Goal: Task Accomplishment & Management: Manage account settings

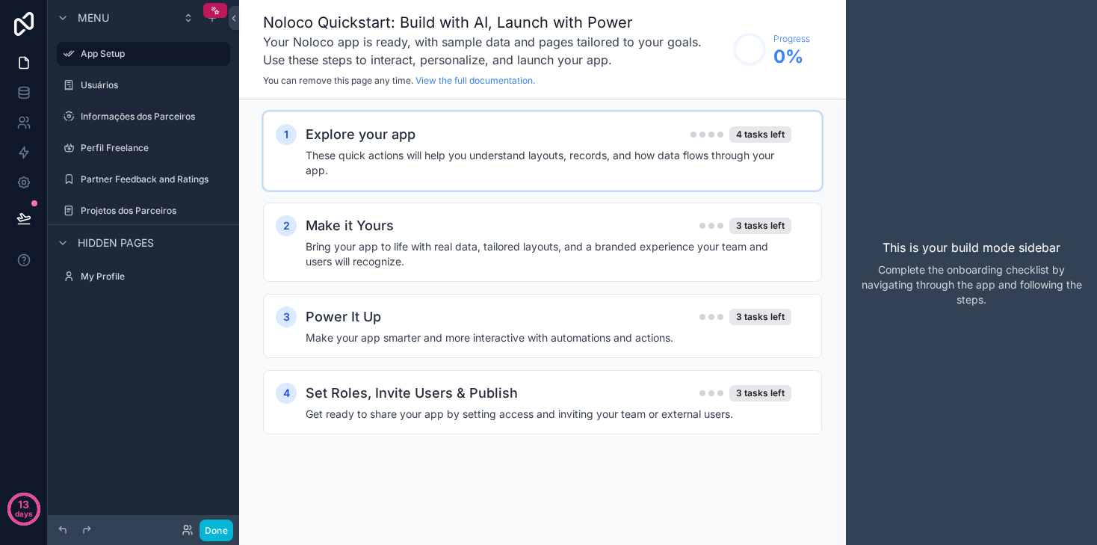
click at [450, 157] on h4 "These quick actions will help you understand layouts, records, and how data flo…" at bounding box center [549, 163] width 486 height 30
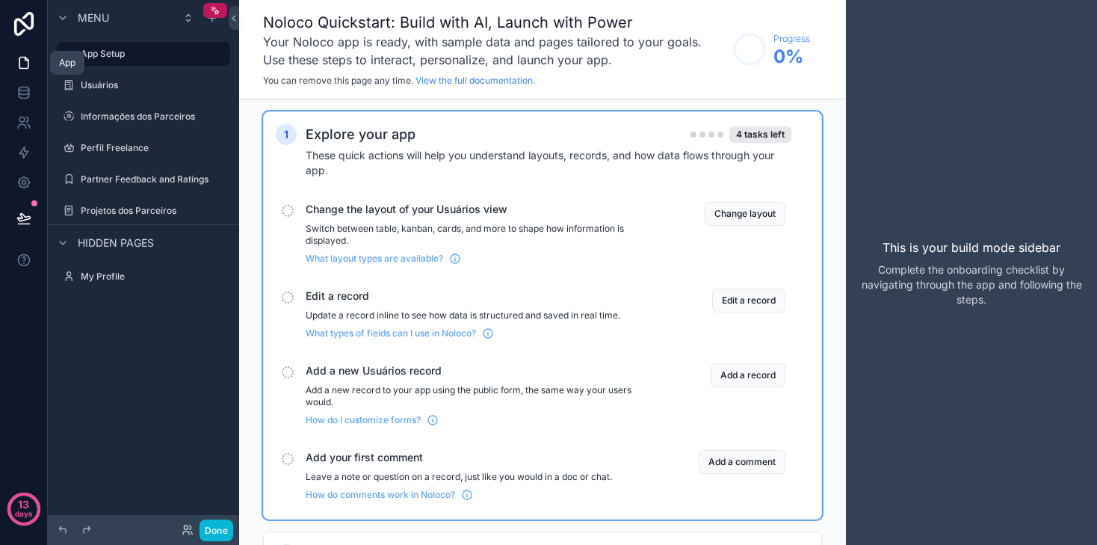
click at [20, 64] on icon at bounding box center [23, 62] width 15 height 15
click at [732, 203] on button "Change layout" at bounding box center [744, 214] width 81 height 24
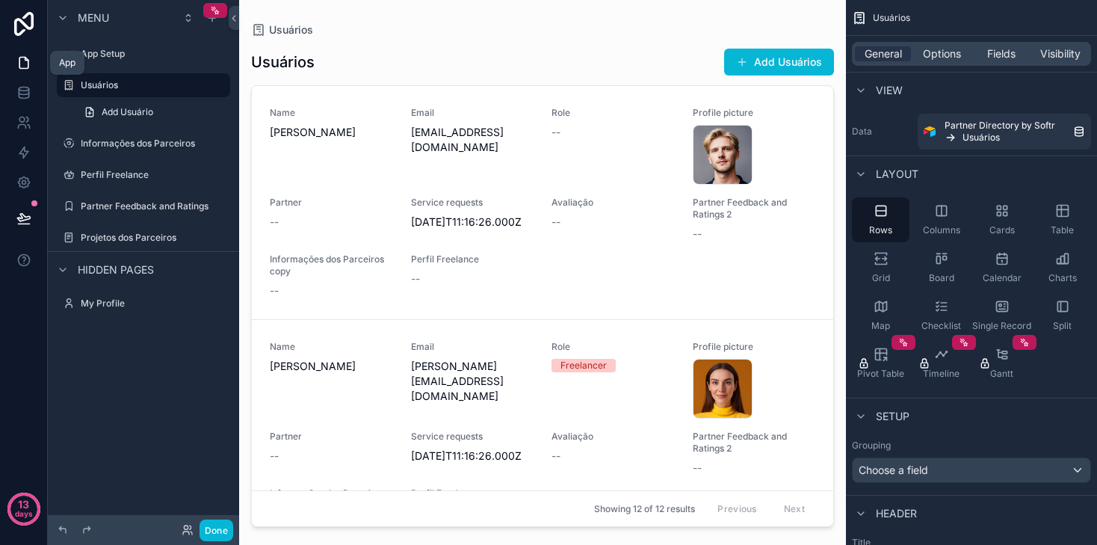
click at [24, 64] on icon at bounding box center [23, 62] width 15 height 15
click at [112, 301] on label "My Profile" at bounding box center [141, 303] width 120 height 12
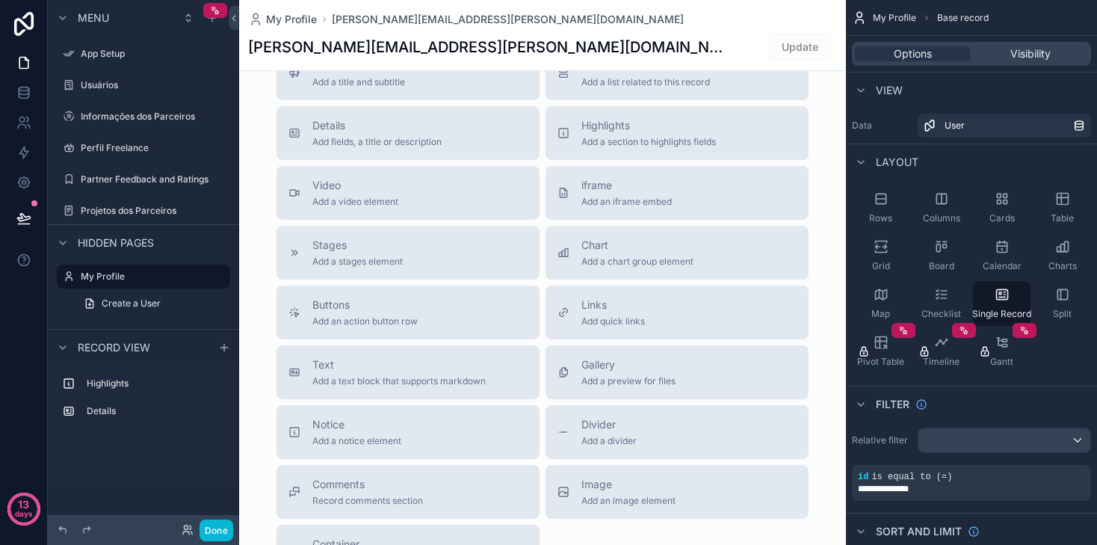
scroll to position [460, 0]
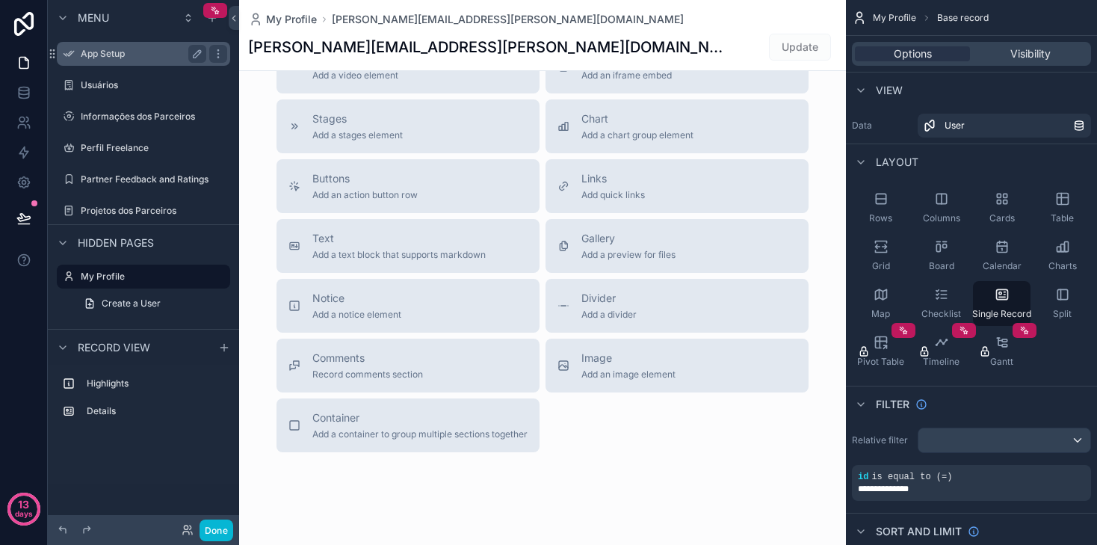
click at [142, 51] on label "App Setup" at bounding box center [141, 54] width 120 height 12
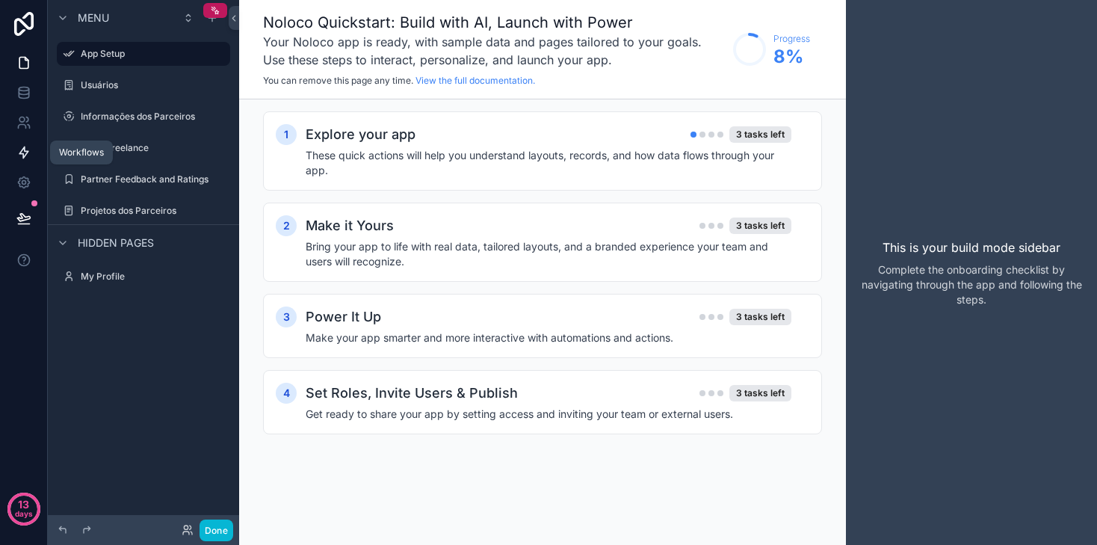
click at [24, 151] on icon at bounding box center [23, 152] width 9 height 11
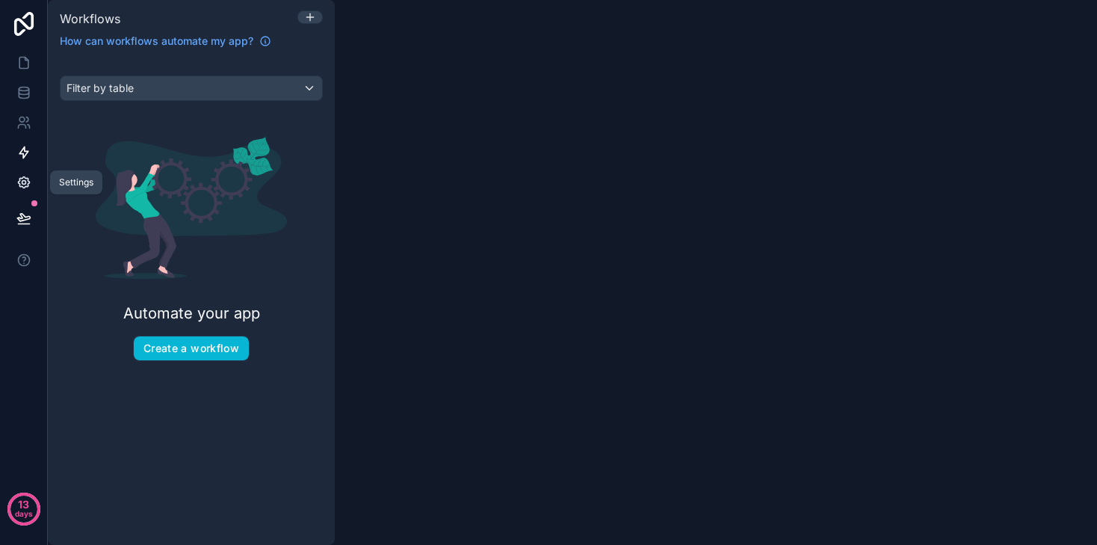
click at [23, 179] on icon at bounding box center [23, 182] width 15 height 15
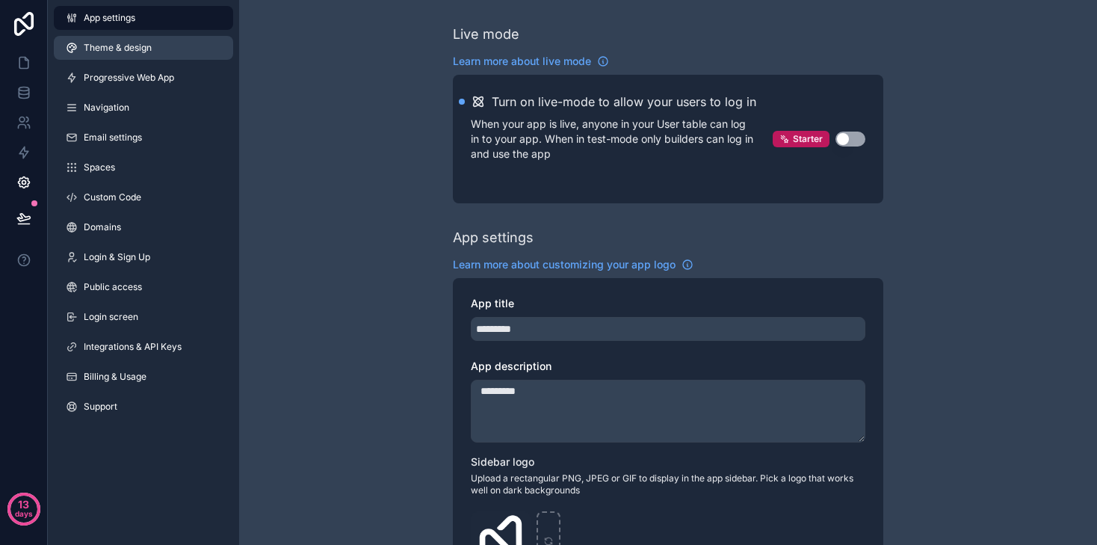
click at [103, 47] on span "Theme & design" at bounding box center [118, 48] width 68 height 12
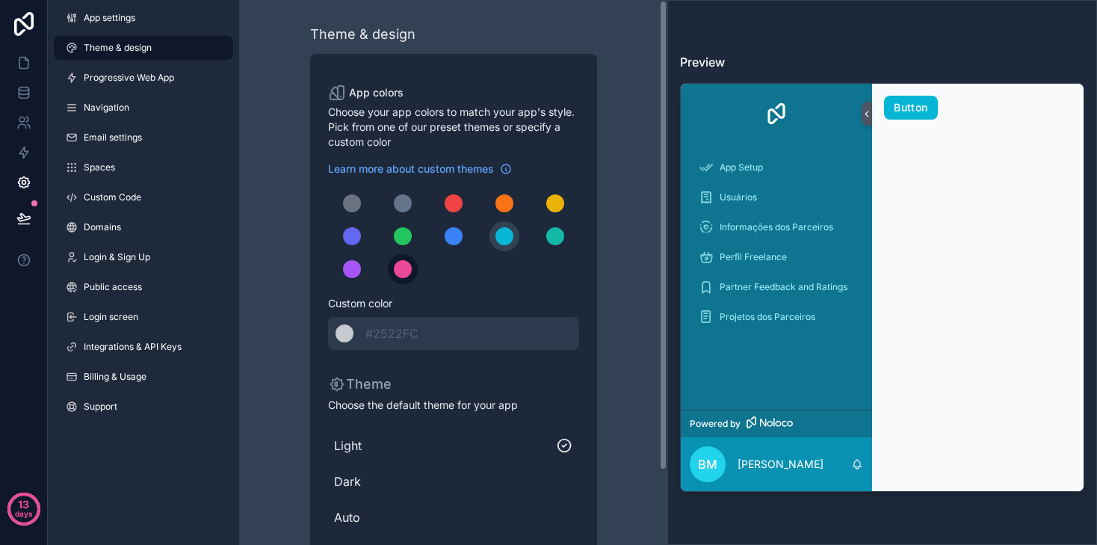
click at [388, 266] on button "scrollable content" at bounding box center [403, 269] width 30 height 30
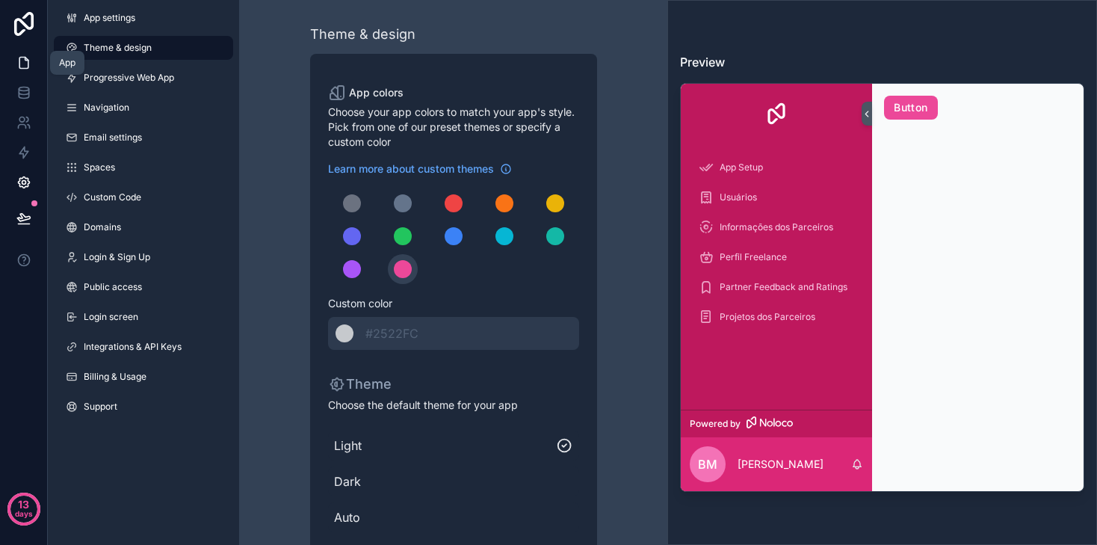
click at [21, 52] on link at bounding box center [23, 63] width 47 height 30
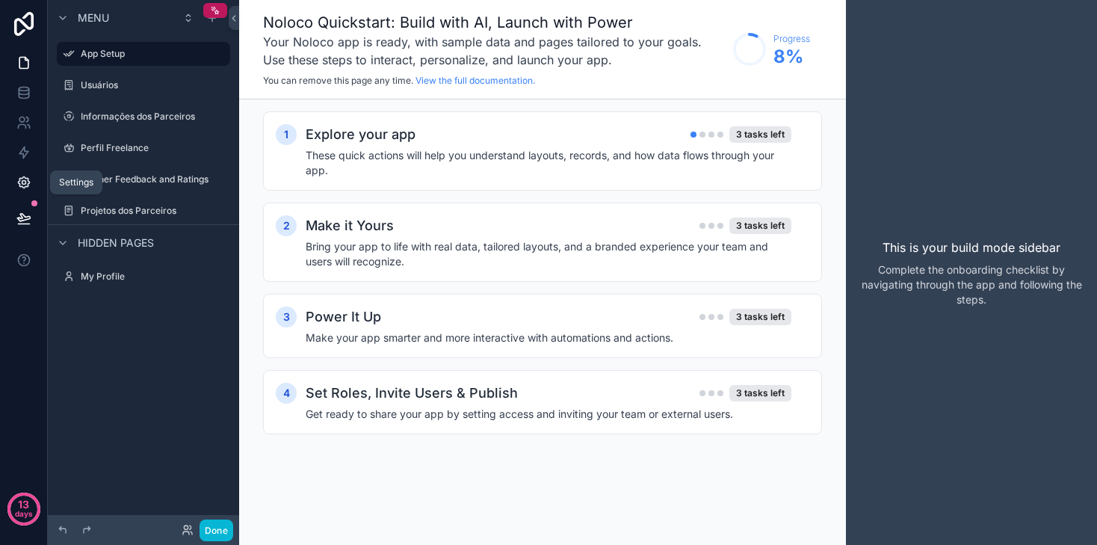
click at [25, 175] on icon at bounding box center [23, 182] width 15 height 15
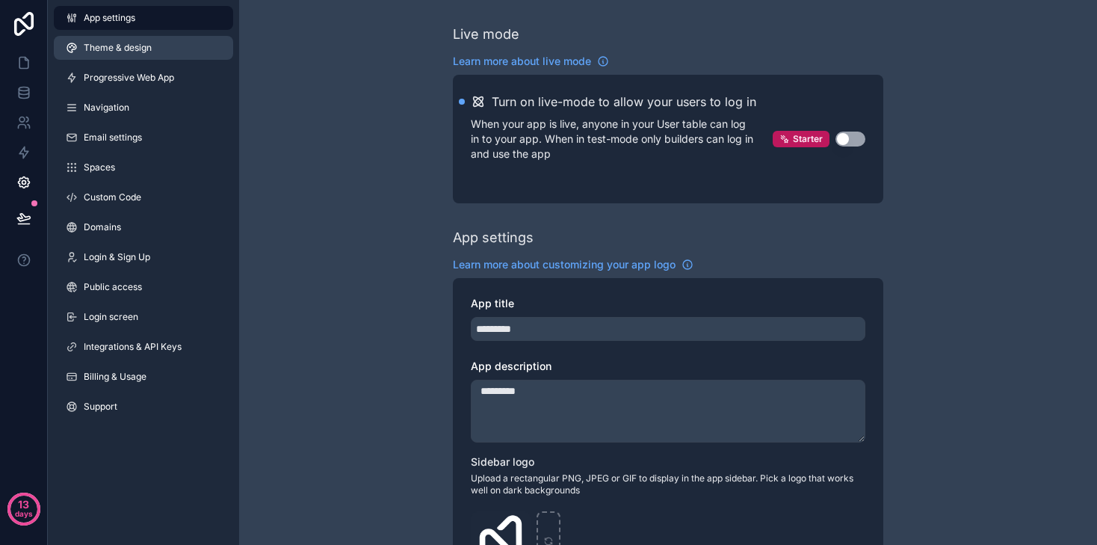
click at [121, 45] on span "Theme & design" at bounding box center [118, 48] width 68 height 12
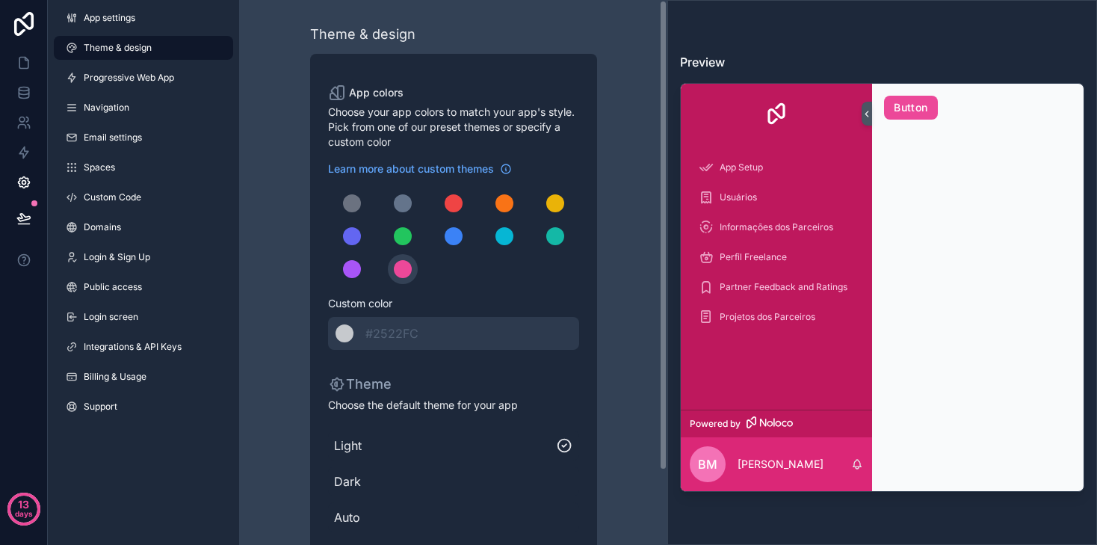
click at [687, 261] on div "Perfil Freelance" at bounding box center [775, 257] width 191 height 30
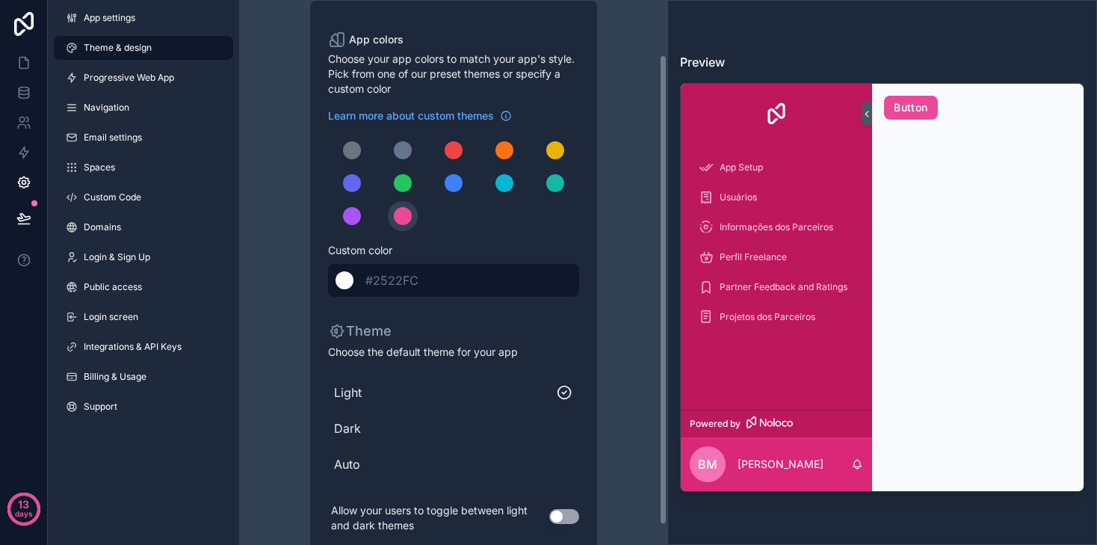
scroll to position [86, 0]
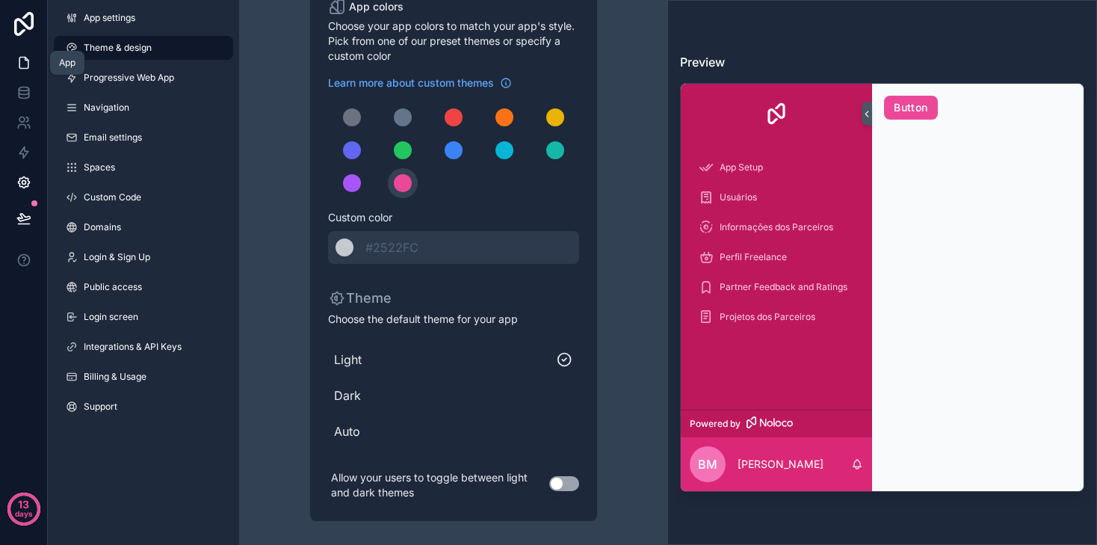
click at [28, 76] on link at bounding box center [23, 63] width 47 height 30
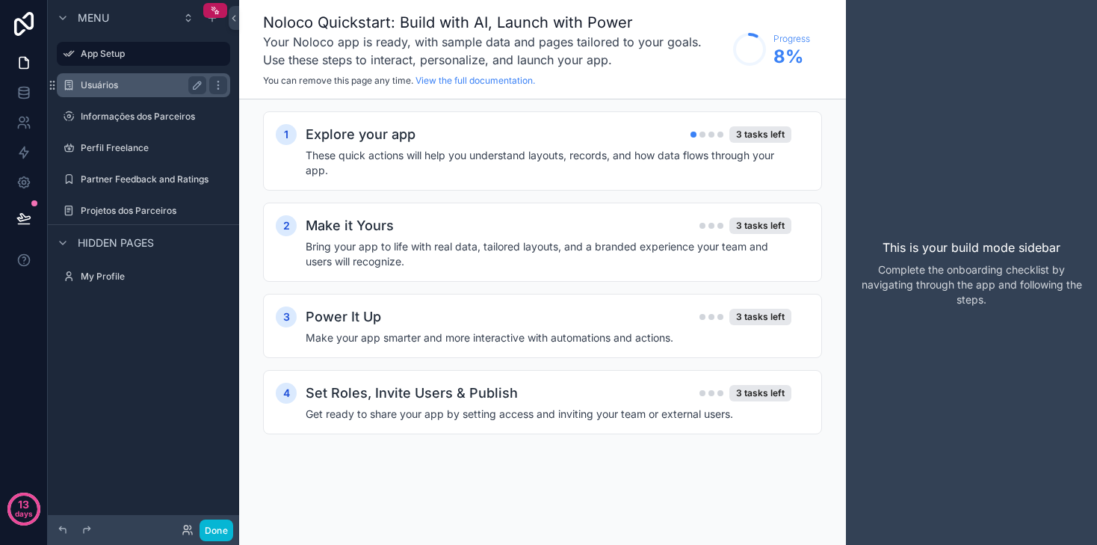
click at [99, 91] on div "Usuários" at bounding box center [143, 85] width 125 height 18
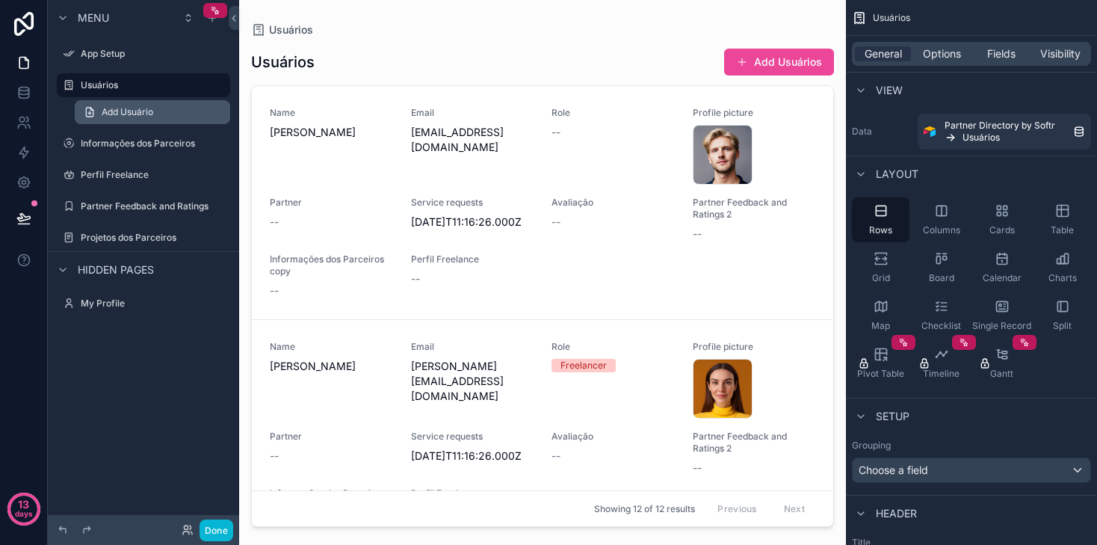
click at [108, 117] on span "Add Usuário" at bounding box center [128, 112] width 52 height 12
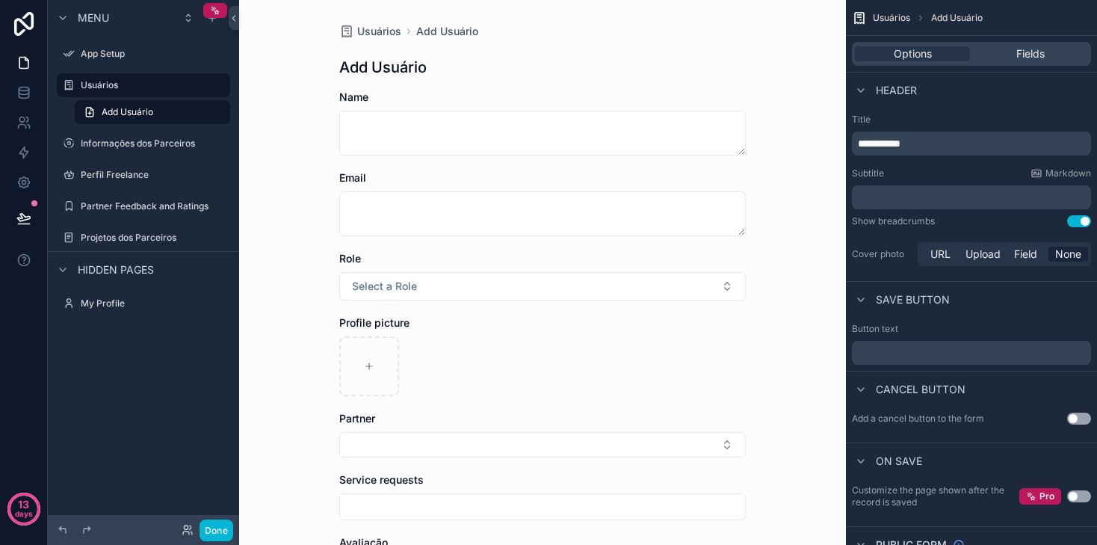
click at [201, 374] on div "Menu App Setup Usuários Add Usuário Informações dos Parceiros Perfil Freelance …" at bounding box center [143, 263] width 191 height 527
click at [217, 529] on button "Done" at bounding box center [216, 530] width 34 height 22
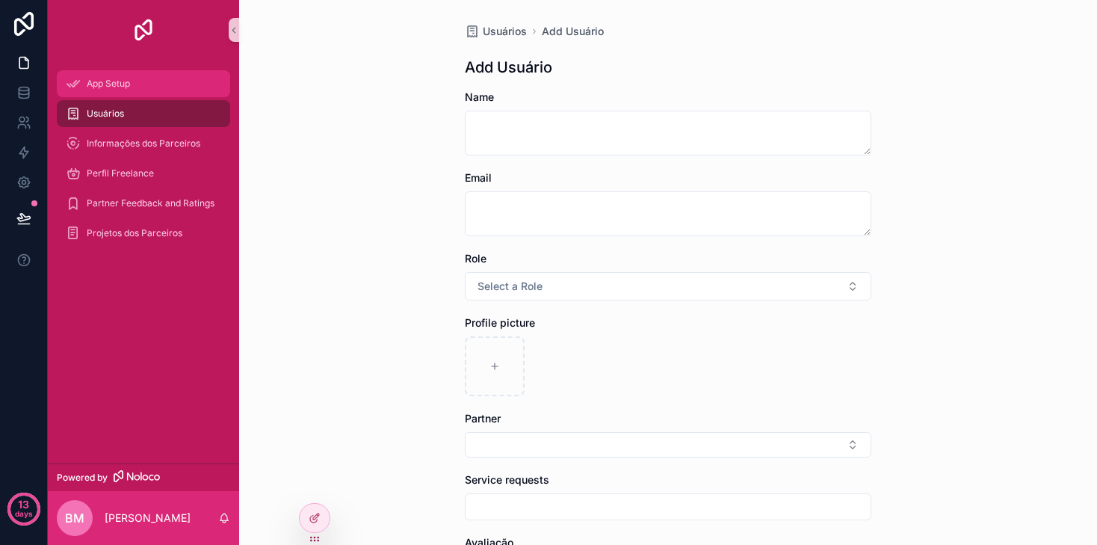
click at [139, 92] on div "App Setup" at bounding box center [143, 84] width 155 height 24
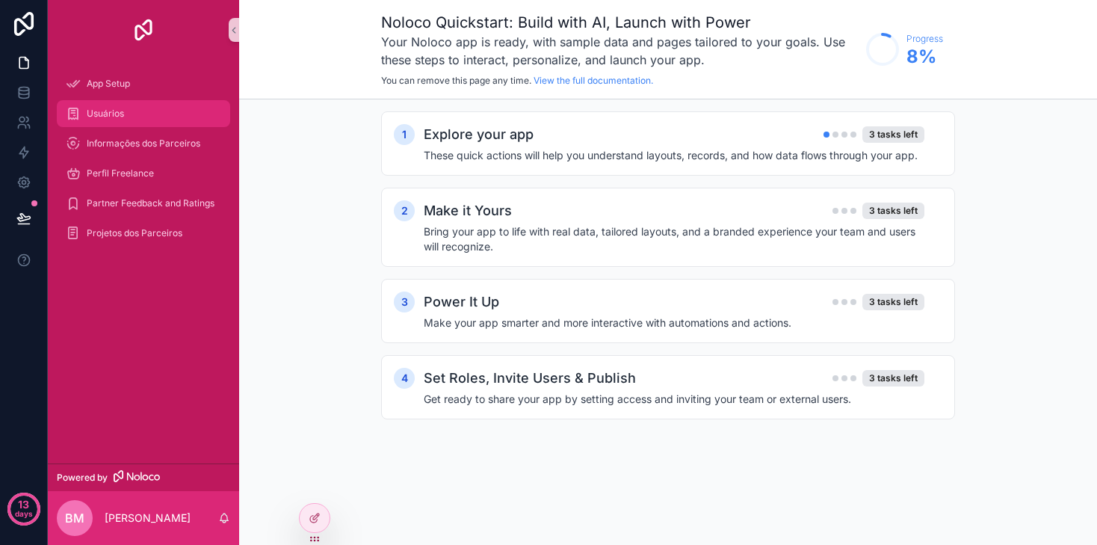
click at [134, 117] on div "Usuários" at bounding box center [143, 114] width 155 height 24
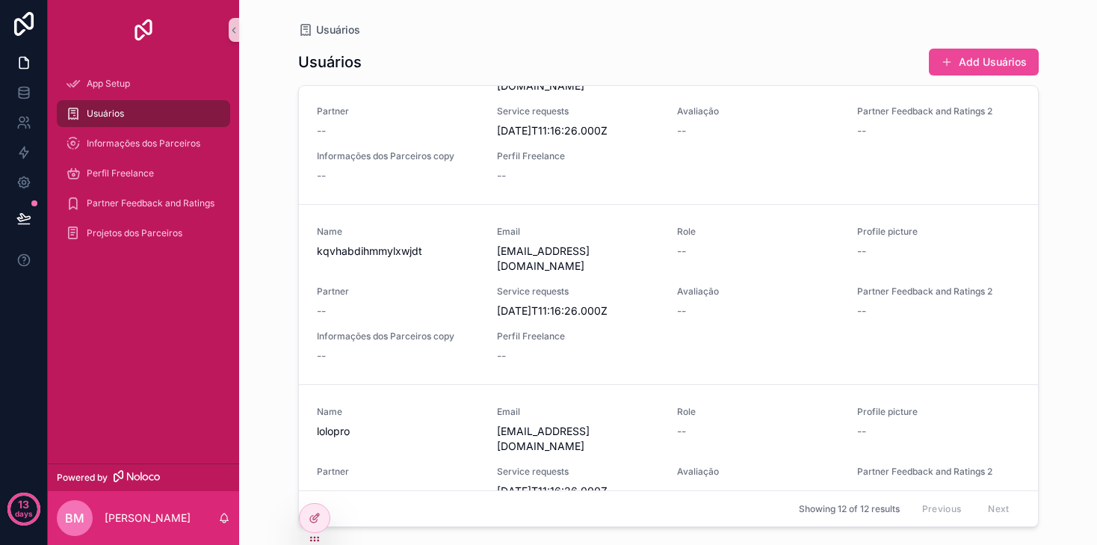
scroll to position [1641, 0]
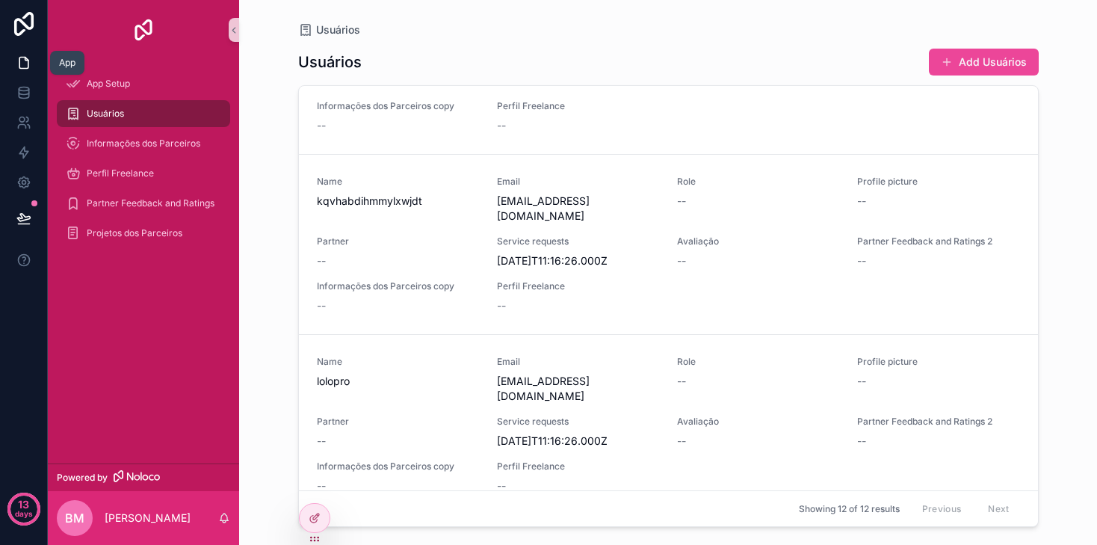
click at [24, 75] on link at bounding box center [23, 63] width 47 height 30
click at [27, 82] on link at bounding box center [23, 93] width 47 height 30
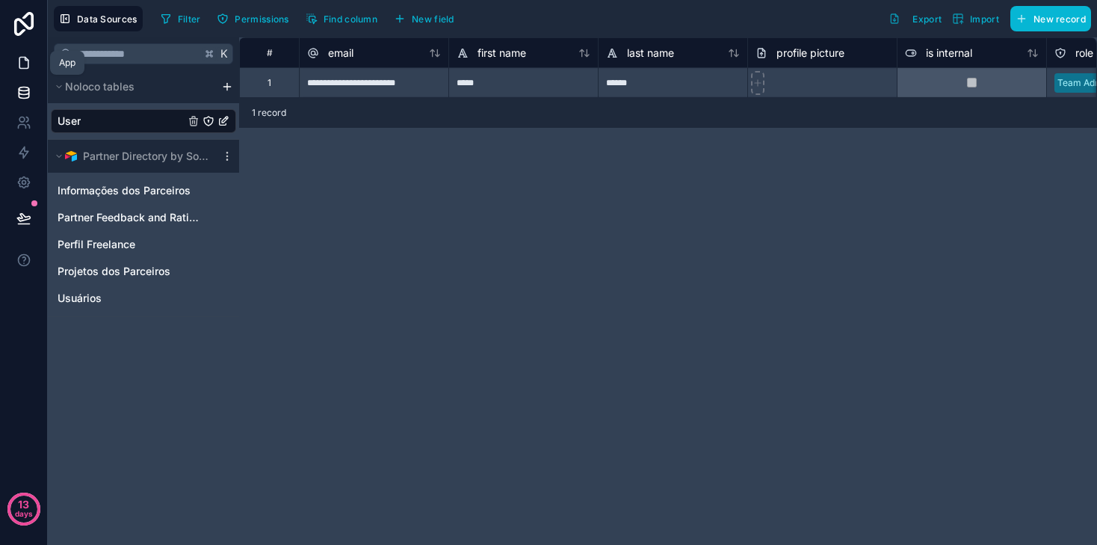
click at [28, 65] on icon at bounding box center [23, 63] width 9 height 11
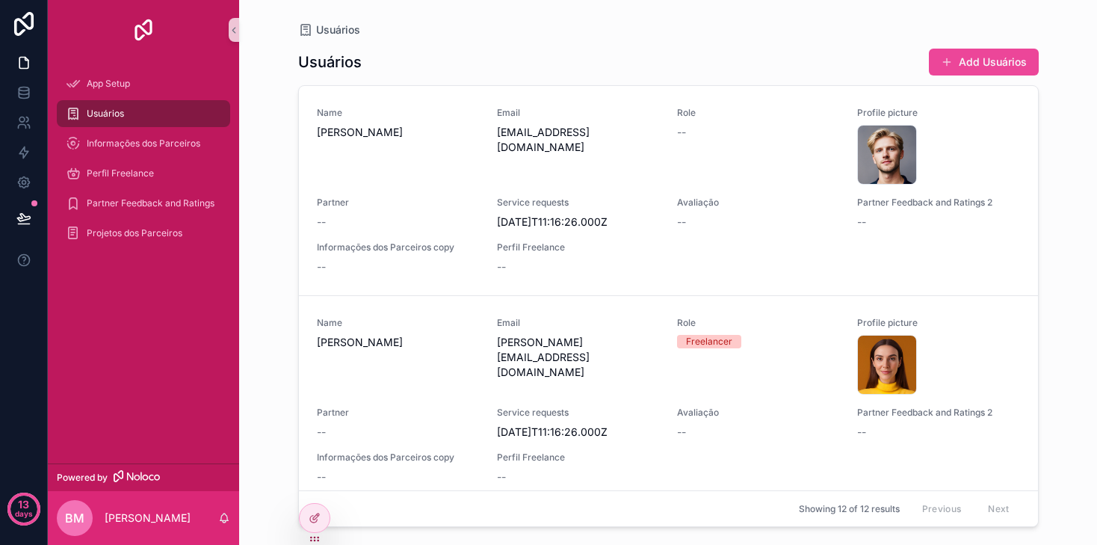
click at [102, 114] on span "Usuários" at bounding box center [105, 114] width 37 height 12
click at [237, 28] on icon "scrollable content" at bounding box center [234, 30] width 10 height 11
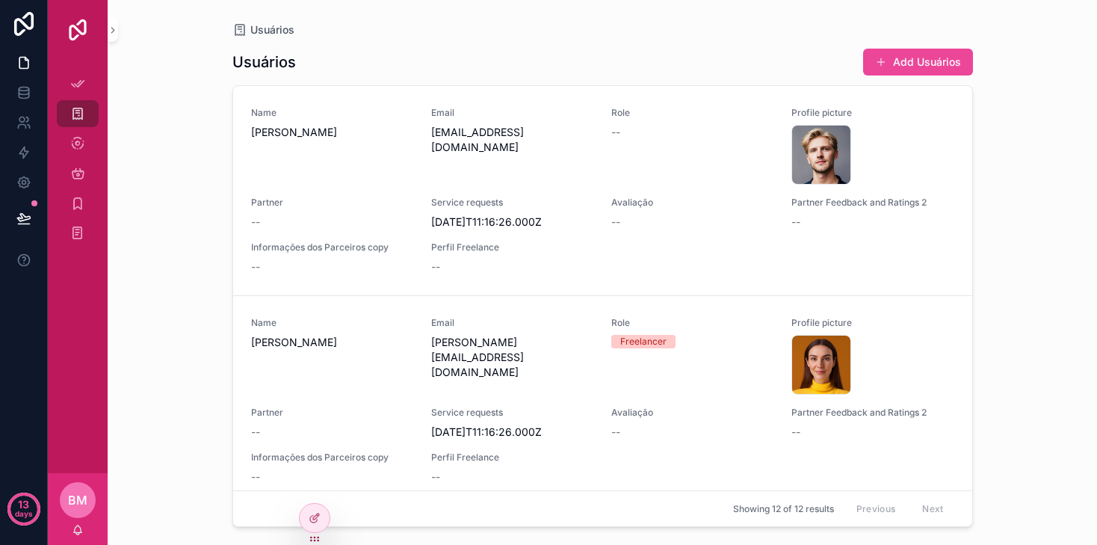
click at [106, 38] on div "scrollable content" at bounding box center [78, 30] width 60 height 60
click at [109, 38] on button "scrollable content" at bounding box center [113, 30] width 10 height 24
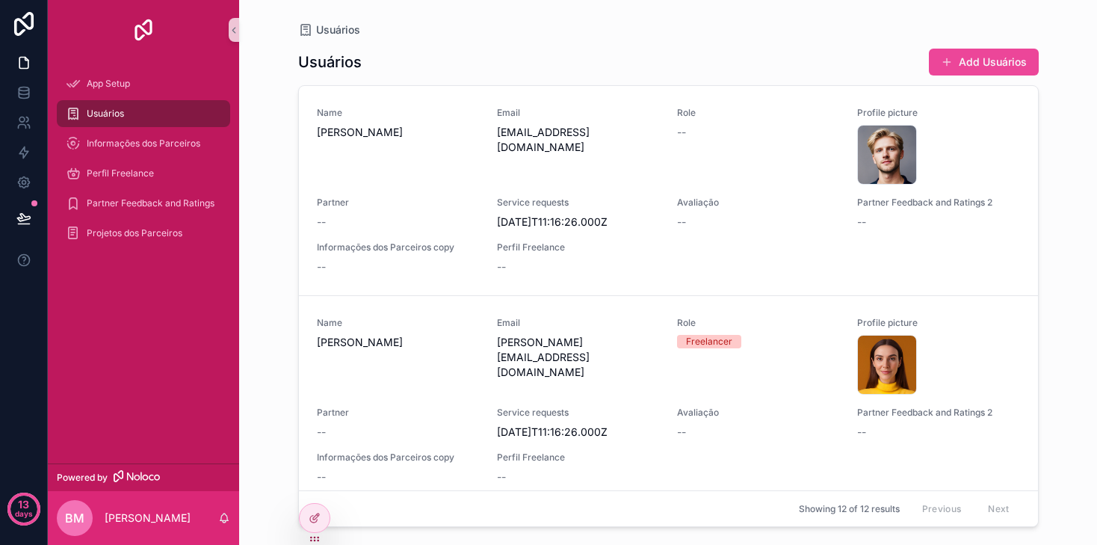
drag, startPoint x: 308, startPoint y: 29, endPoint x: 297, endPoint y: 29, distance: 11.2
click at [308, 29] on icon "scrollable content" at bounding box center [305, 29] width 15 height 15
click at [25, 179] on icon at bounding box center [23, 182] width 15 height 15
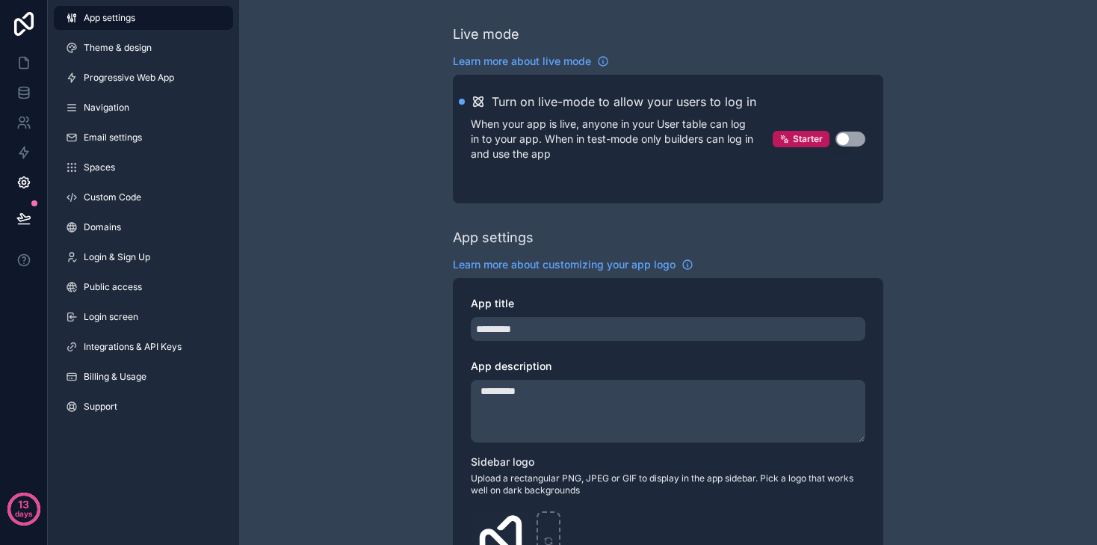
click at [127, 19] on span "App settings" at bounding box center [110, 18] width 52 height 12
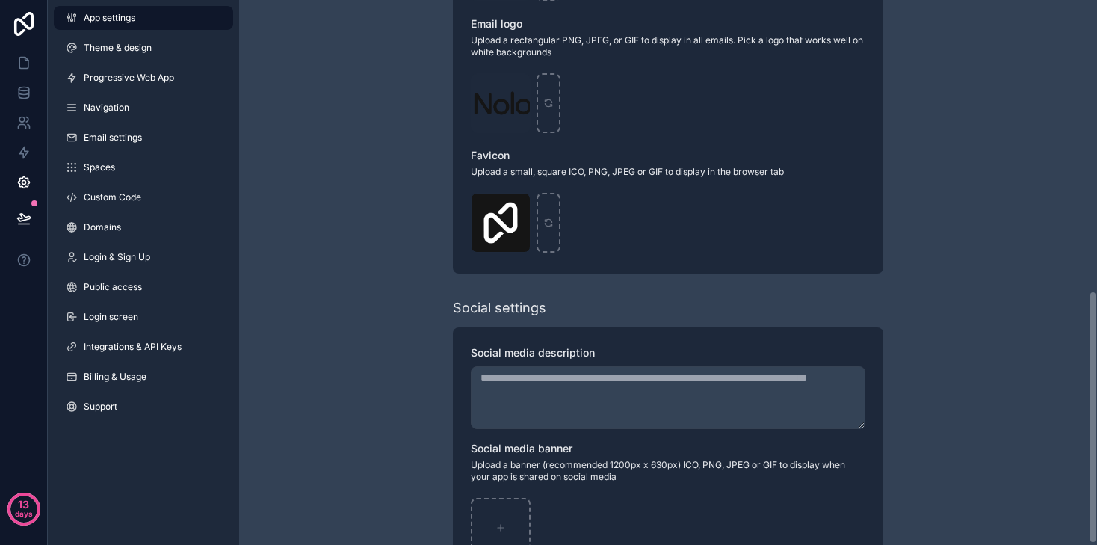
scroll to position [627, 0]
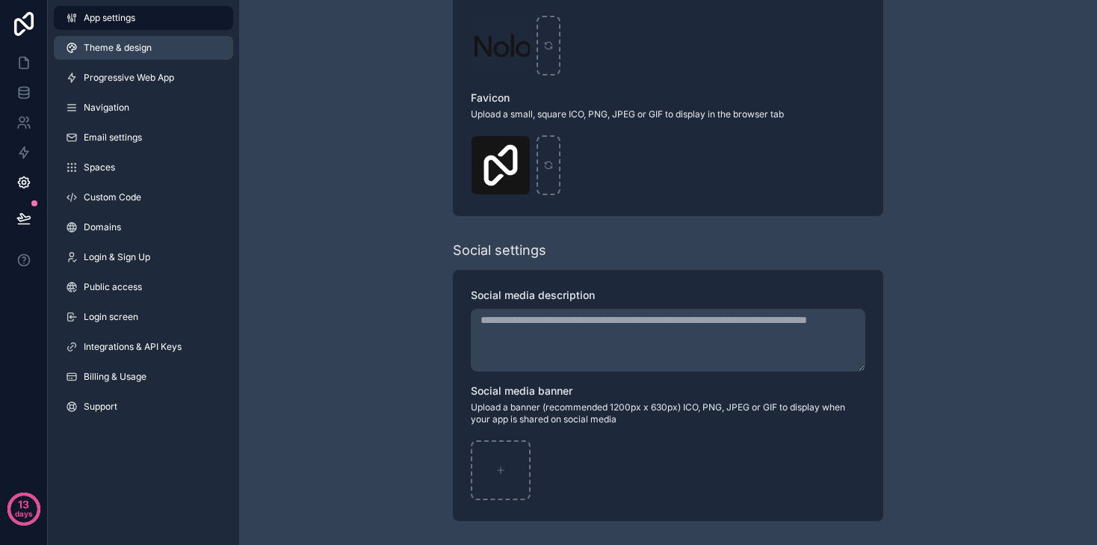
click at [163, 47] on link "Theme & design" at bounding box center [143, 48] width 179 height 24
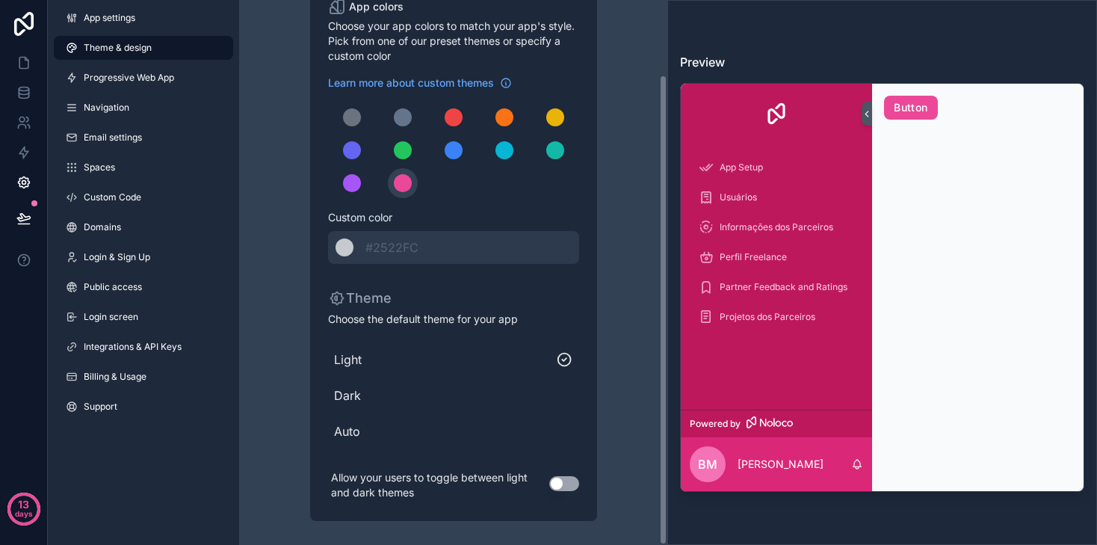
scroll to position [86, 0]
click at [709, 189] on div "Usuários" at bounding box center [775, 197] width 155 height 24
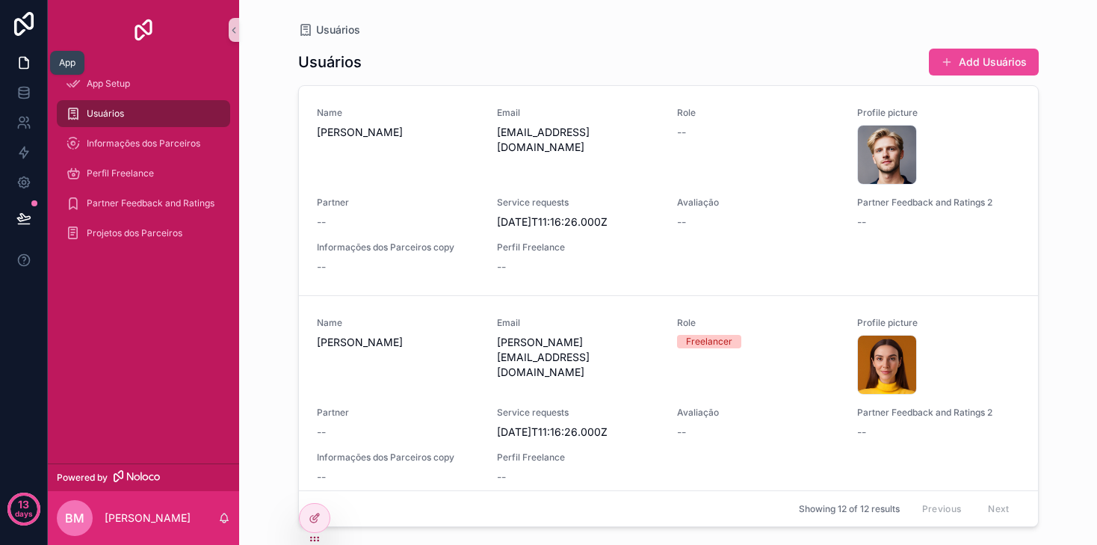
click at [17, 53] on link at bounding box center [23, 63] width 47 height 30
click at [25, 78] on link at bounding box center [23, 93] width 47 height 30
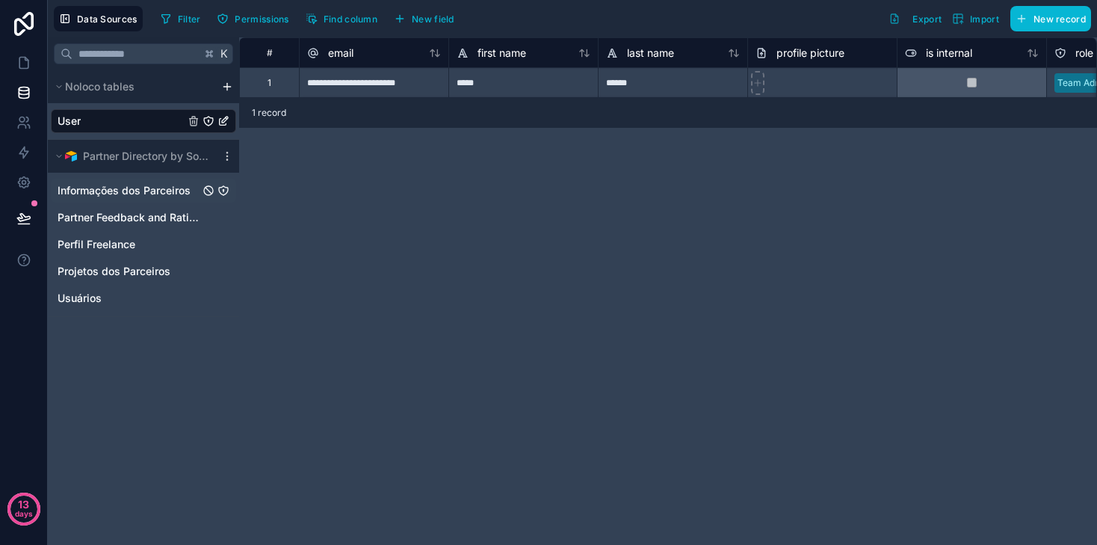
click at [107, 189] on span "Informações dos Parceiros" at bounding box center [124, 190] width 133 height 15
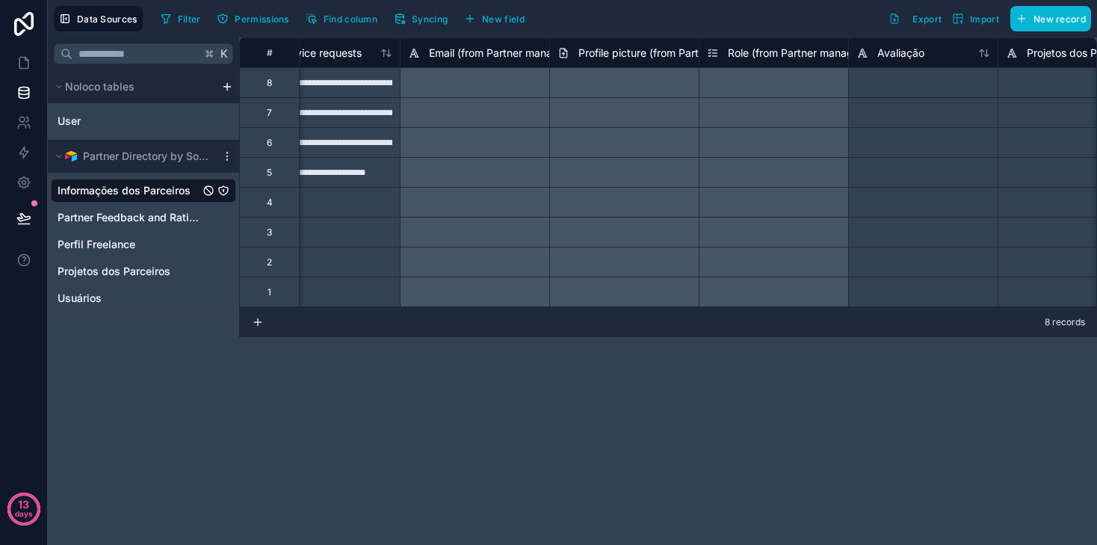
scroll to position [0, 1633]
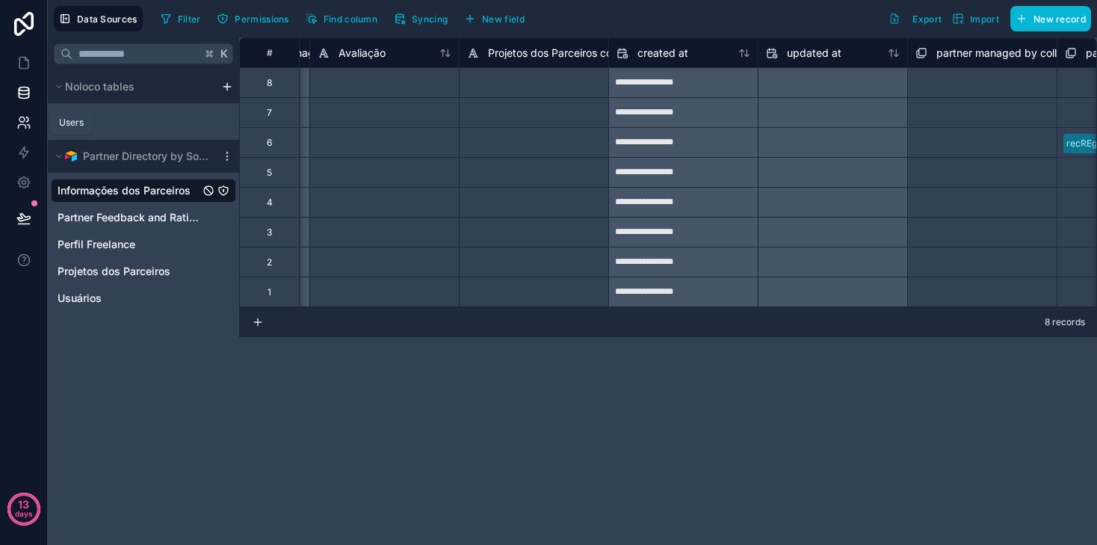
click at [23, 117] on icon at bounding box center [23, 122] width 15 height 15
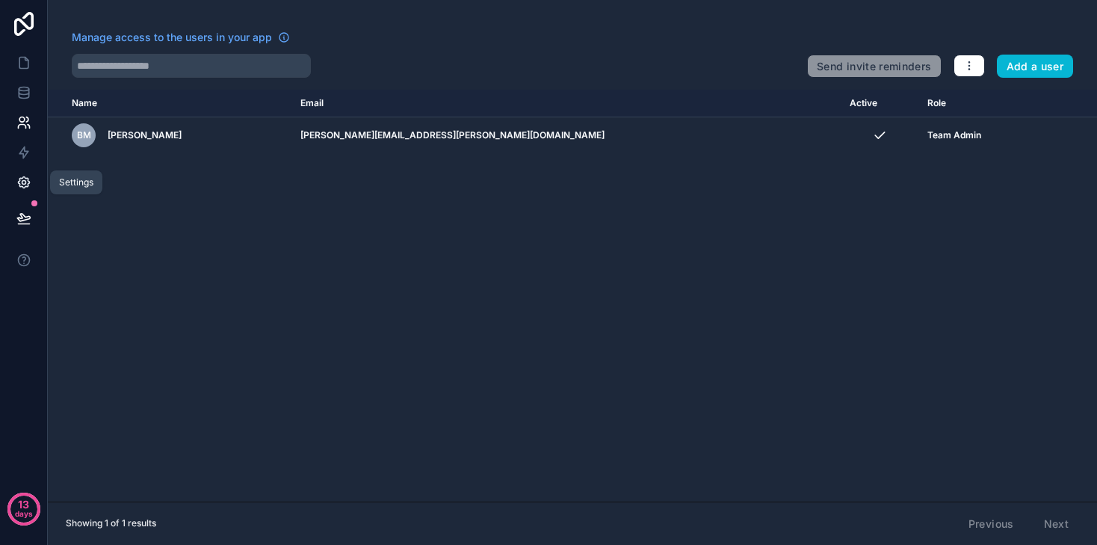
click at [31, 176] on icon at bounding box center [23, 182] width 15 height 15
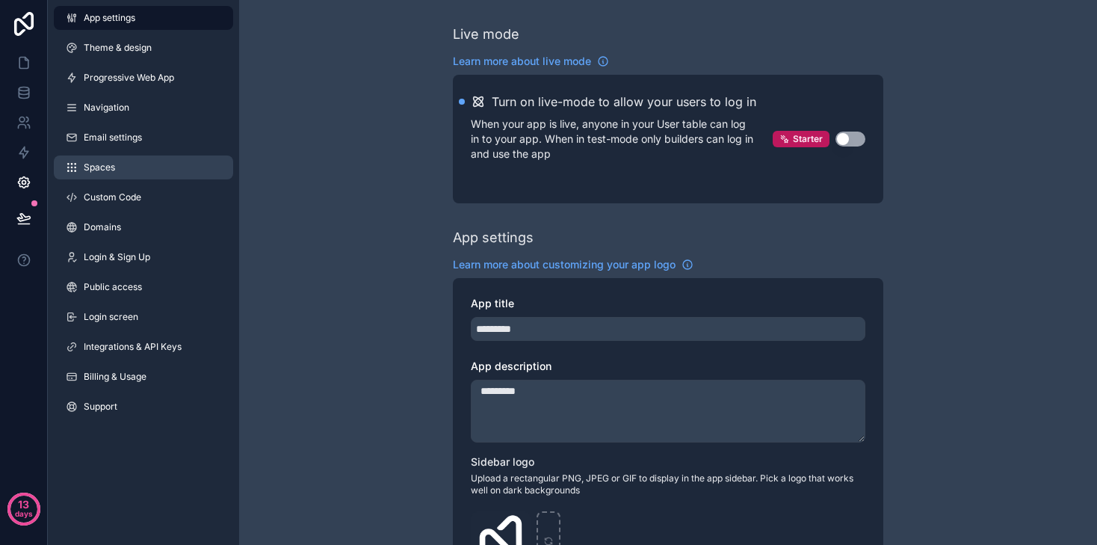
click at [119, 162] on link "Spaces" at bounding box center [143, 167] width 179 height 24
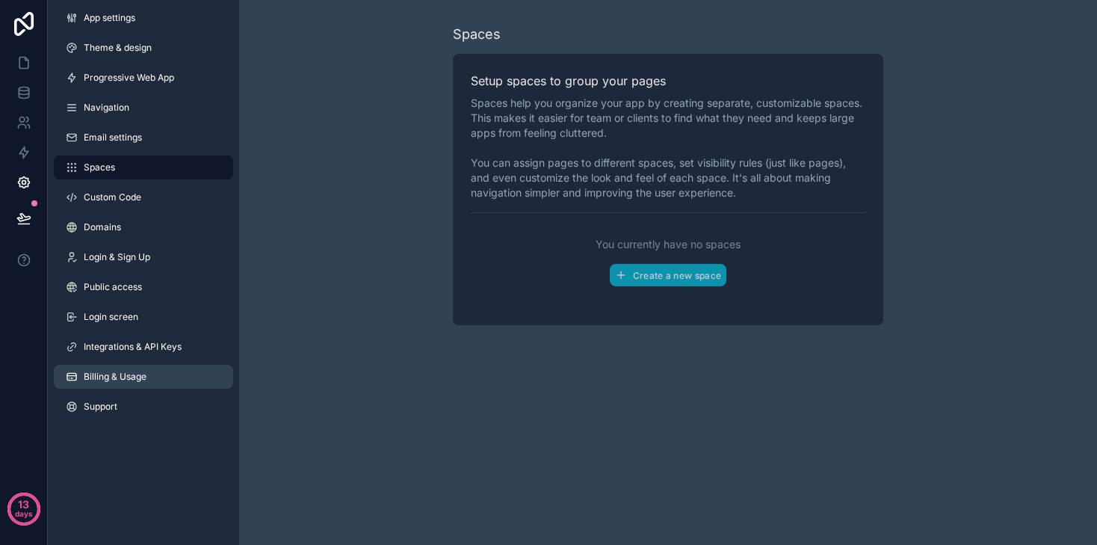
click at [105, 378] on span "Billing & Usage" at bounding box center [115, 376] width 63 height 12
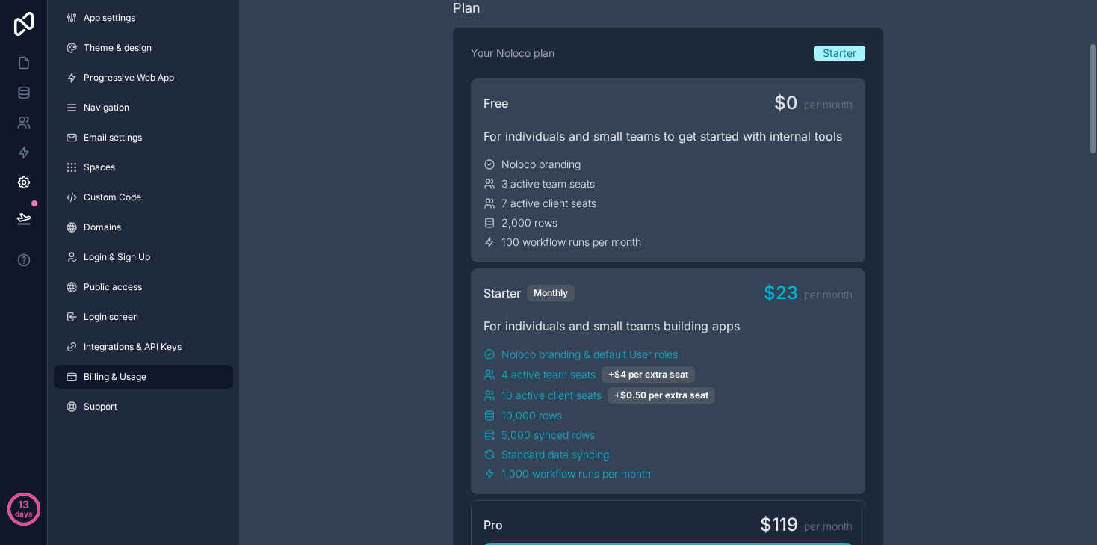
scroll to position [204, 0]
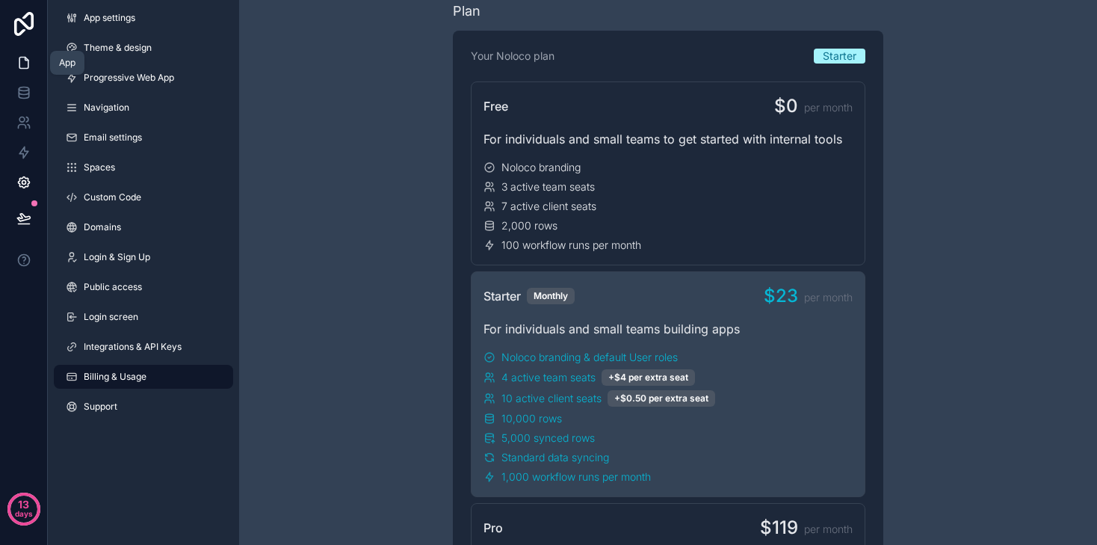
click at [29, 71] on link at bounding box center [23, 63] width 47 height 30
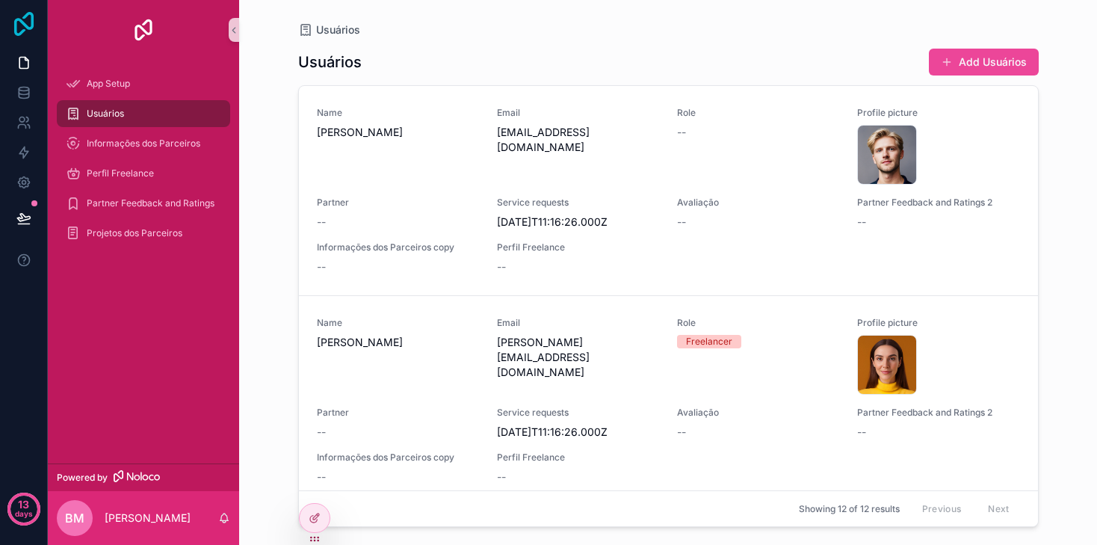
click at [25, 30] on icon at bounding box center [24, 24] width 30 height 24
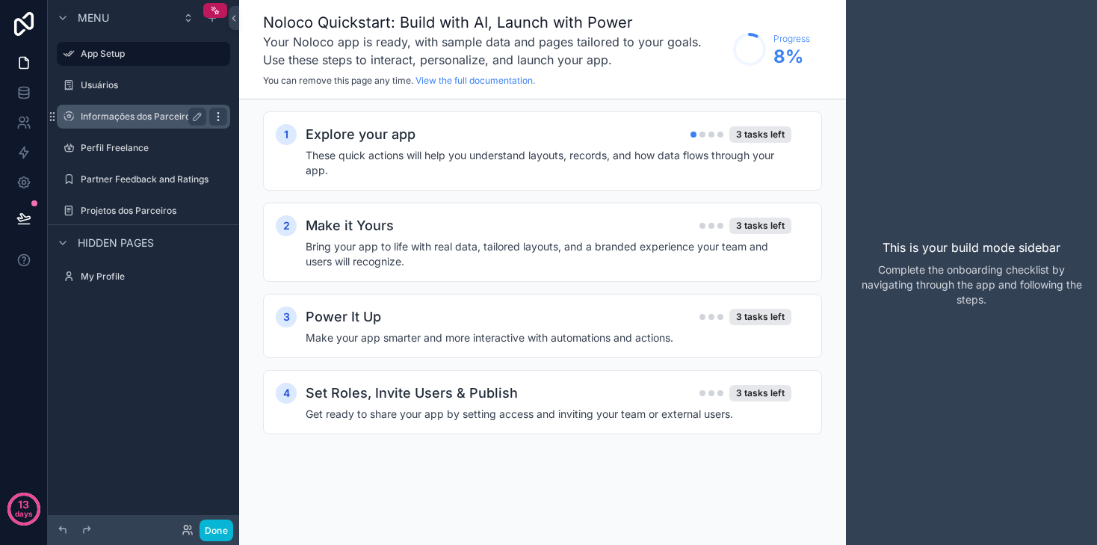
click at [219, 117] on icon "scrollable content" at bounding box center [218, 117] width 12 height 12
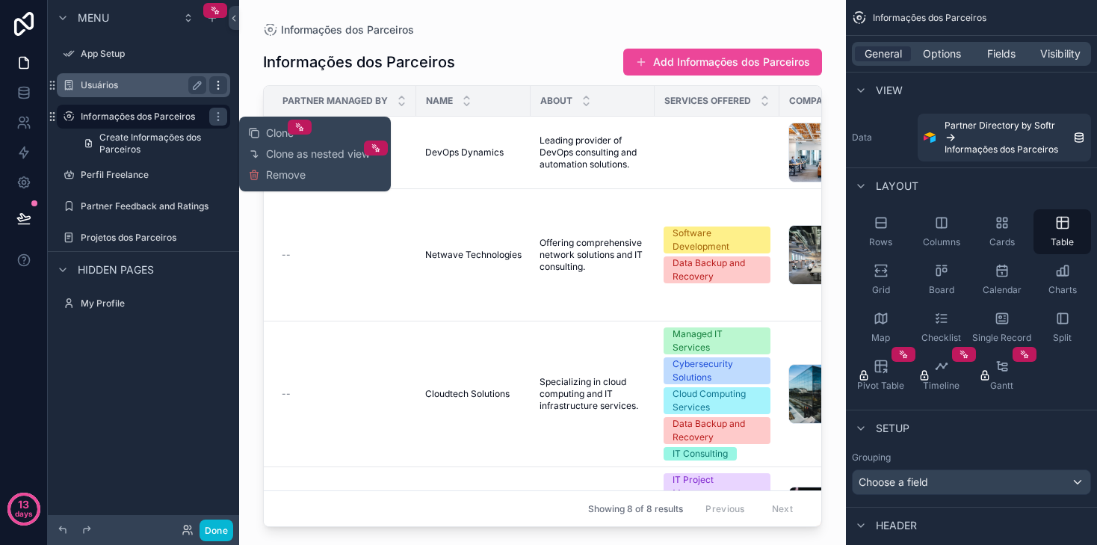
click at [218, 90] on icon "scrollable content" at bounding box center [218, 85] width 12 height 12
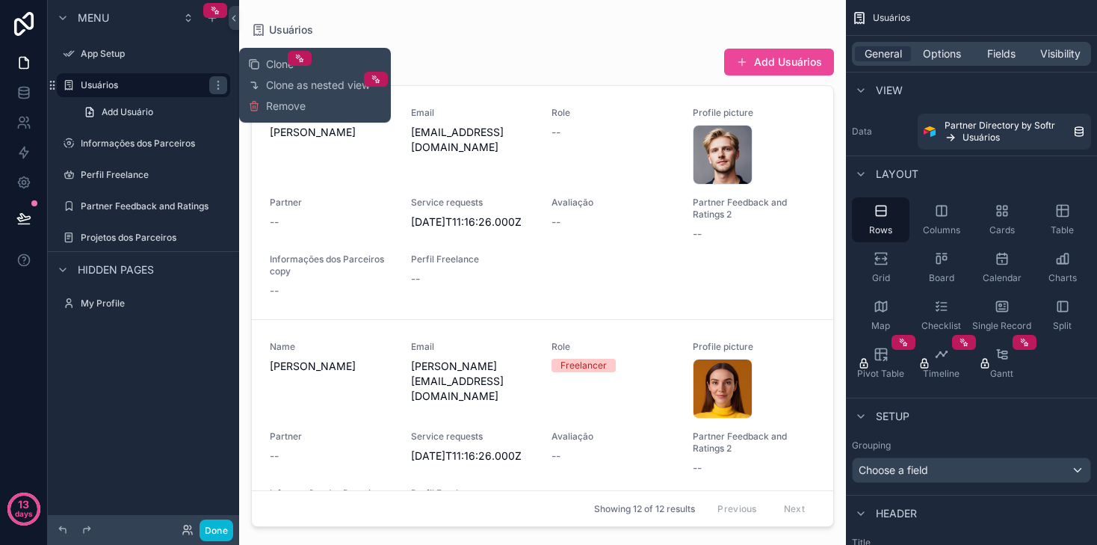
click at [261, 117] on div "Clone Clone as nested view Remove" at bounding box center [315, 85] width 152 height 75
click at [264, 114] on div "Clone Clone as nested view Remove" at bounding box center [315, 85] width 134 height 63
click at [274, 102] on span "Remove" at bounding box center [286, 106] width 40 height 15
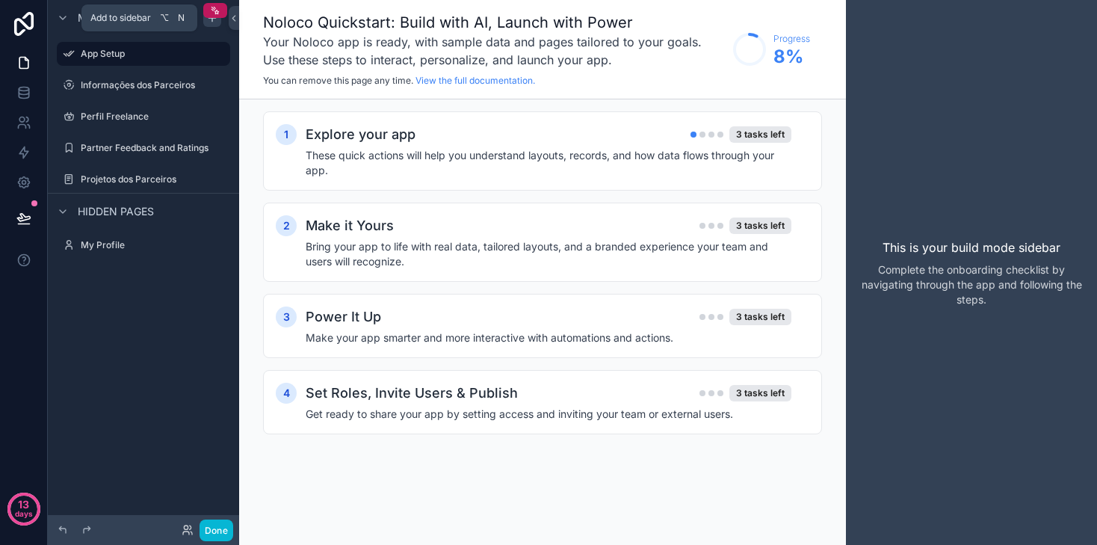
click at [217, 22] on icon "scrollable content" at bounding box center [212, 18] width 12 height 12
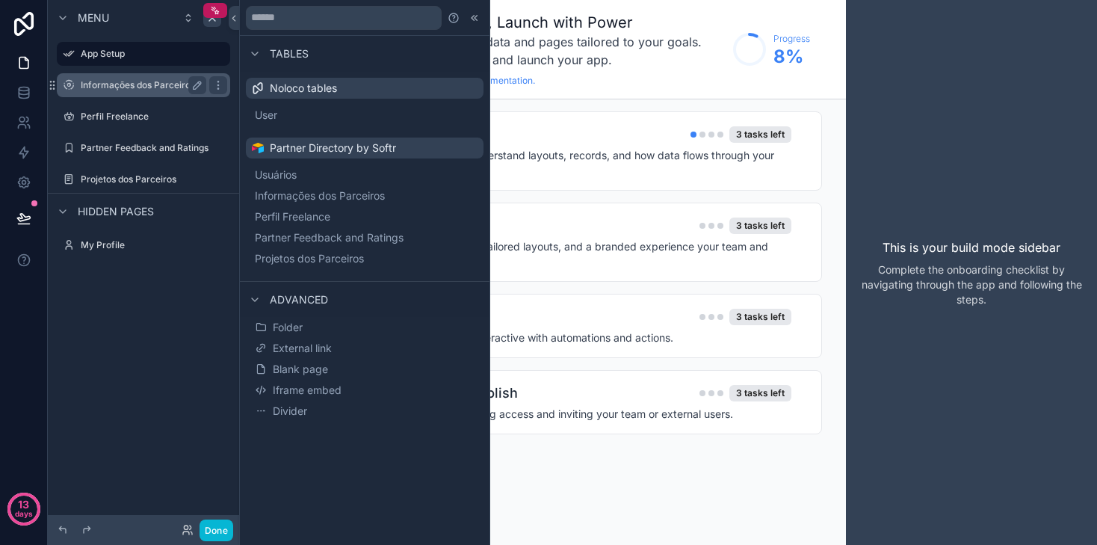
click at [168, 95] on div "Informações dos Parceiros" at bounding box center [143, 85] width 167 height 24
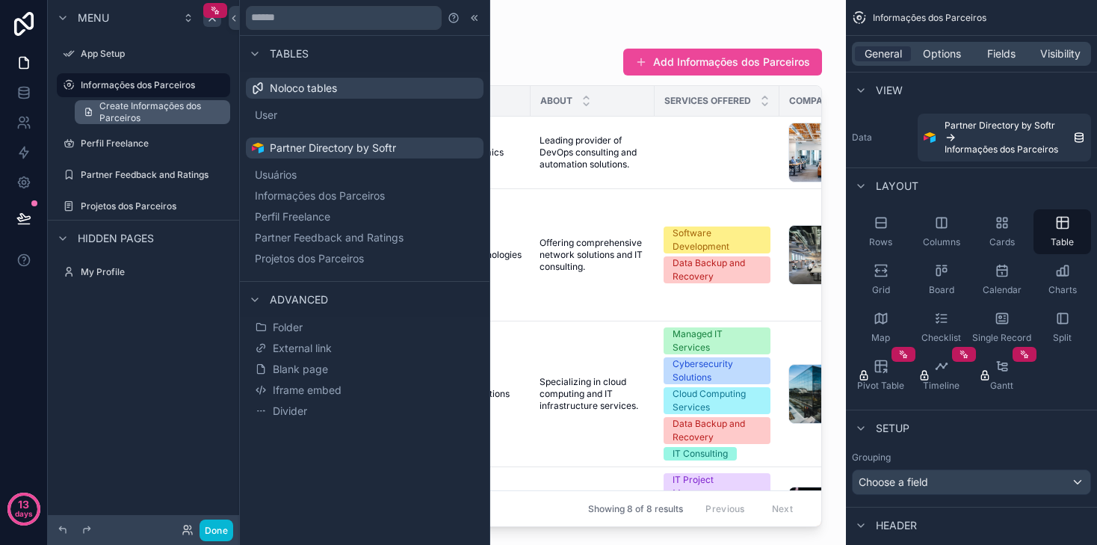
click at [173, 110] on span "Create Informações dos Parceiros" at bounding box center [160, 112] width 122 height 24
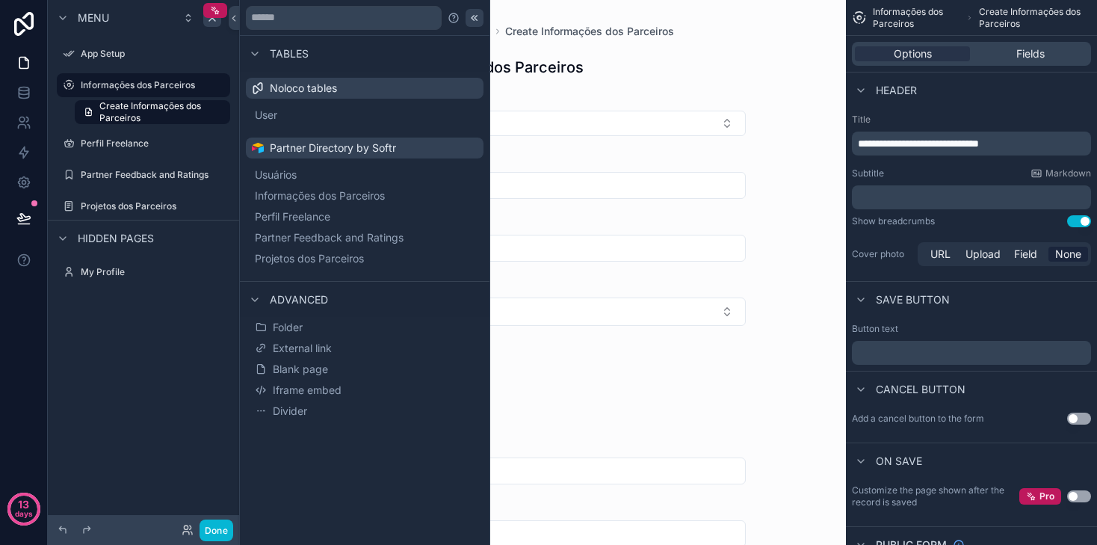
click at [468, 19] on icon at bounding box center [474, 18] width 12 height 12
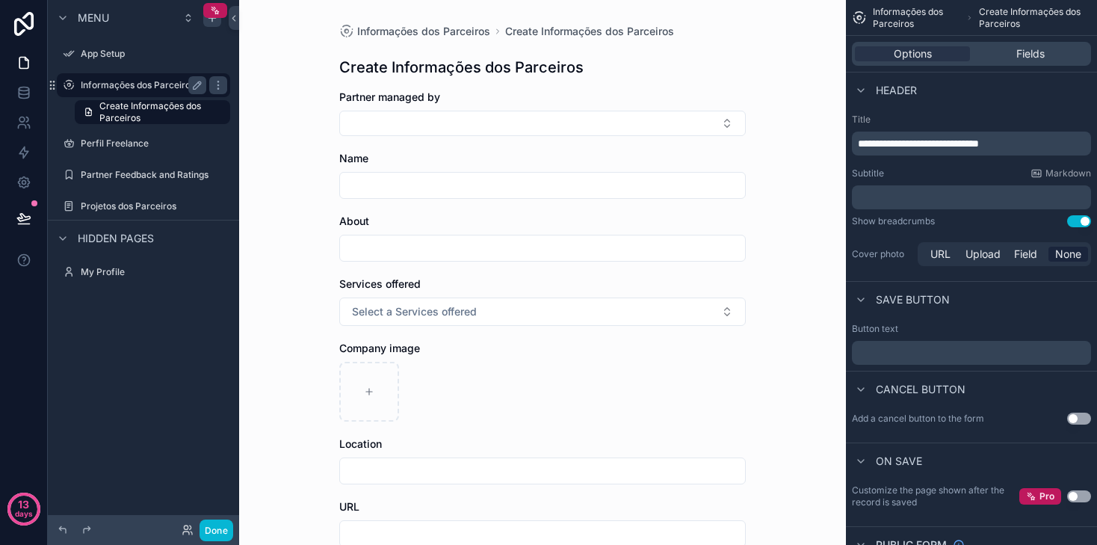
click at [154, 81] on label "Informações dos Parceiros" at bounding box center [141, 85] width 120 height 12
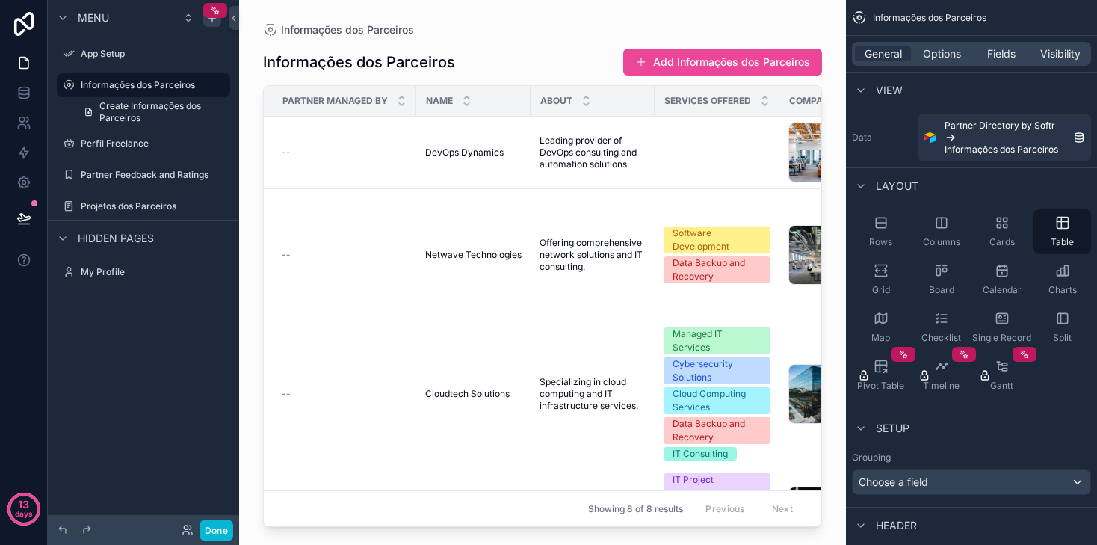
click at [784, 149] on div "scrollable content" at bounding box center [542, 263] width 607 height 527
click at [530, 139] on tr "-- DevOps Dynamics DevOps Dynamics Leading provider of DevOps consulting and au…" at bounding box center [873, 153] width 1218 height 72
click at [565, 161] on span "Leading provider of DevOps consulting and automation solutions." at bounding box center [592, 152] width 106 height 36
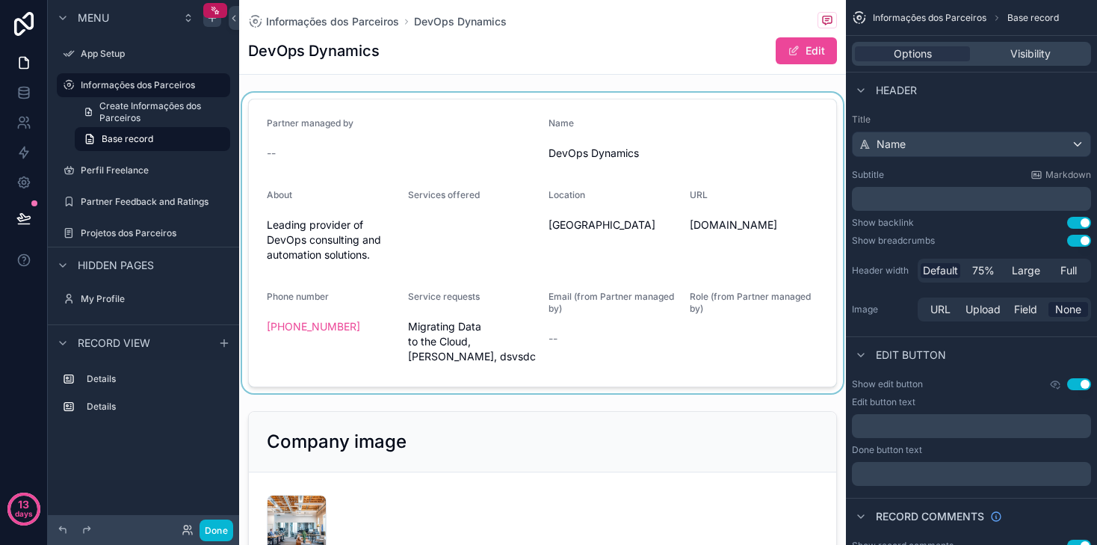
click at [774, 99] on div "scrollable content" at bounding box center [542, 243] width 607 height 300
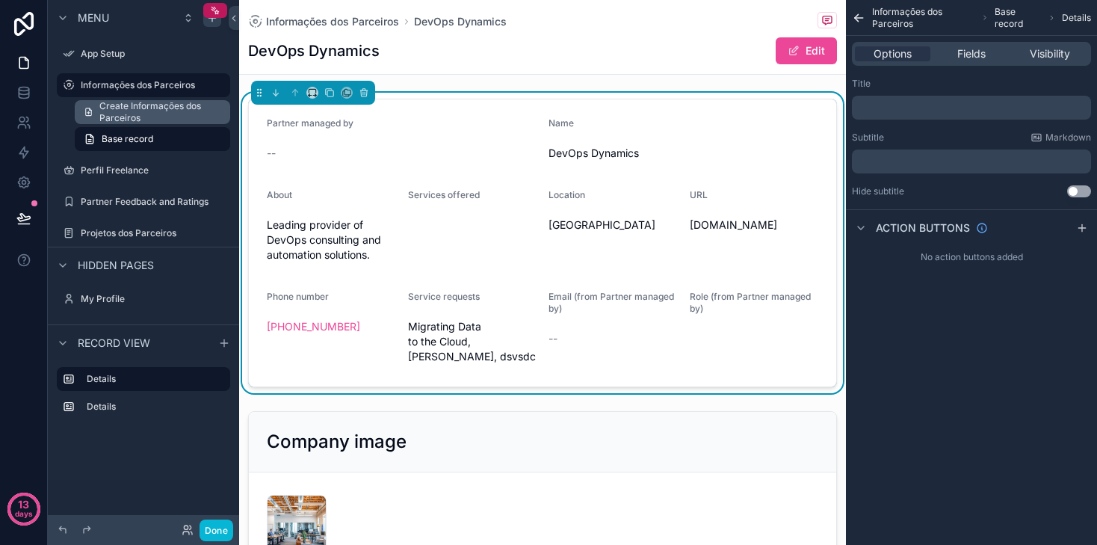
click at [180, 121] on span "Create Informações dos Parceiros" at bounding box center [160, 112] width 122 height 24
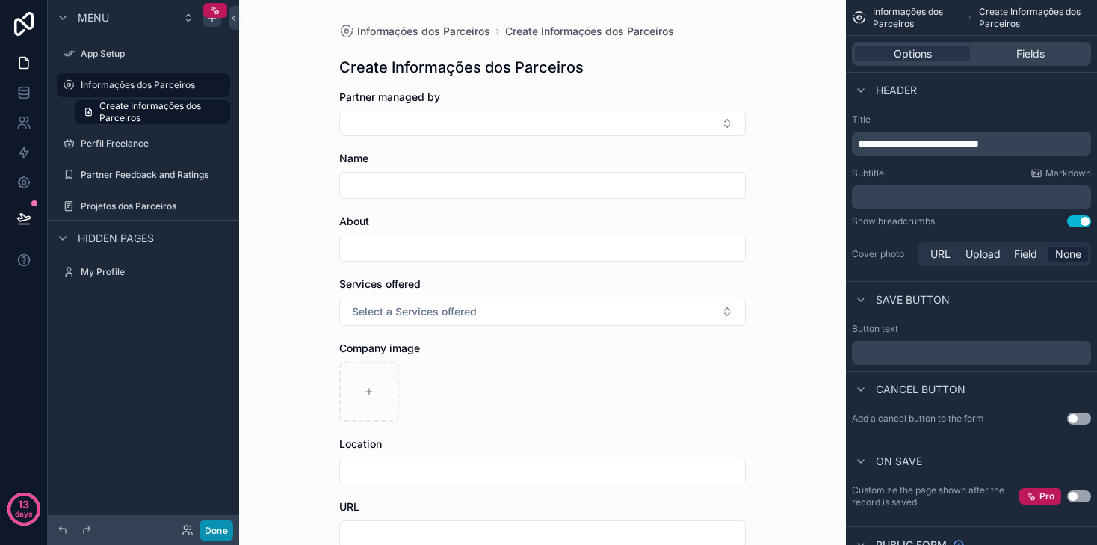
click at [203, 530] on button "Done" at bounding box center [216, 530] width 34 height 22
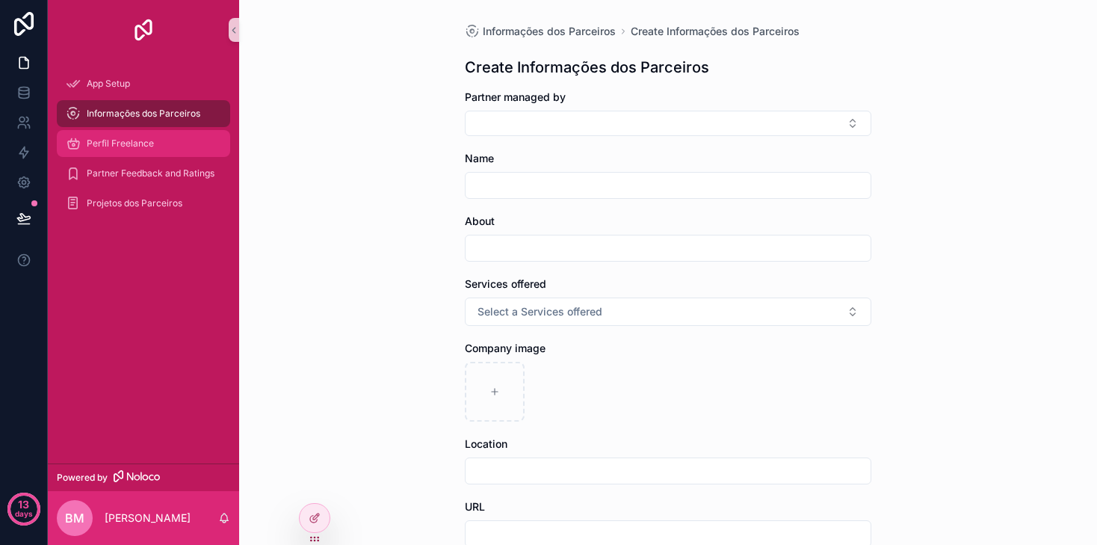
click at [169, 139] on div "Perfil Freelance" at bounding box center [143, 143] width 155 height 24
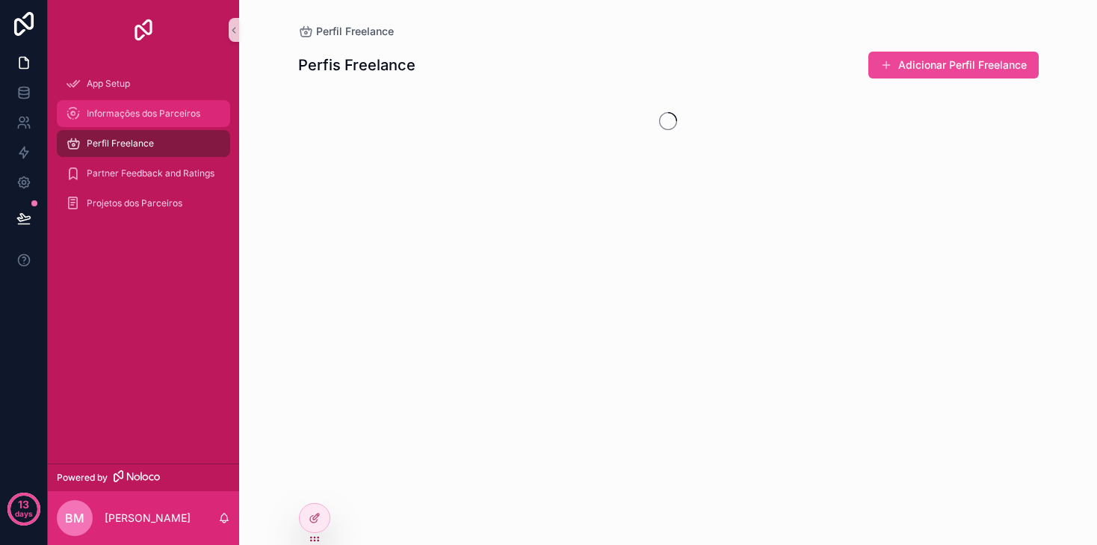
click at [165, 115] on span "Informações dos Parceiros" at bounding box center [144, 114] width 114 height 12
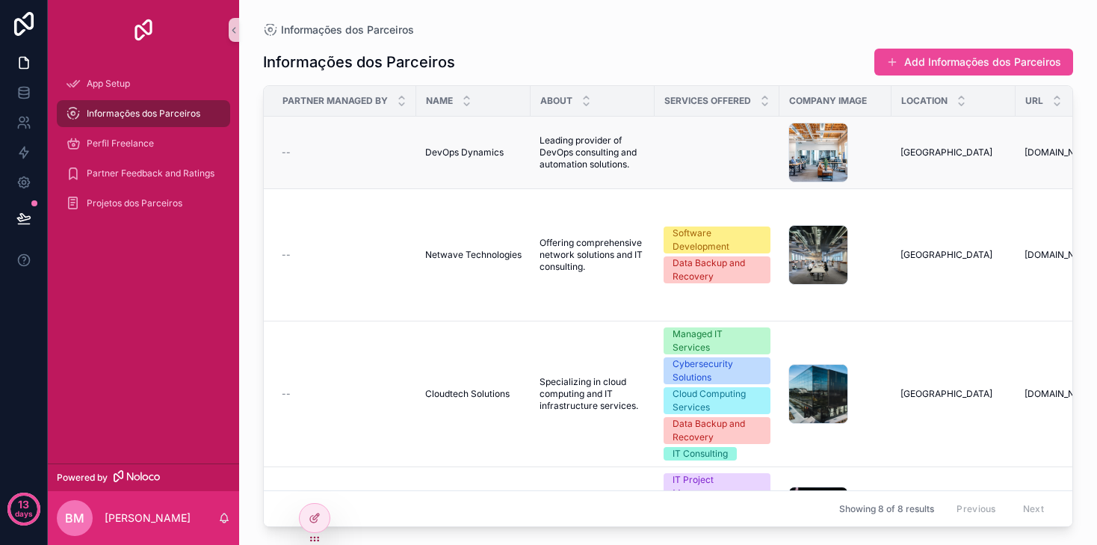
click at [580, 161] on span "Leading provider of DevOps consulting and automation solutions." at bounding box center [592, 152] width 106 height 36
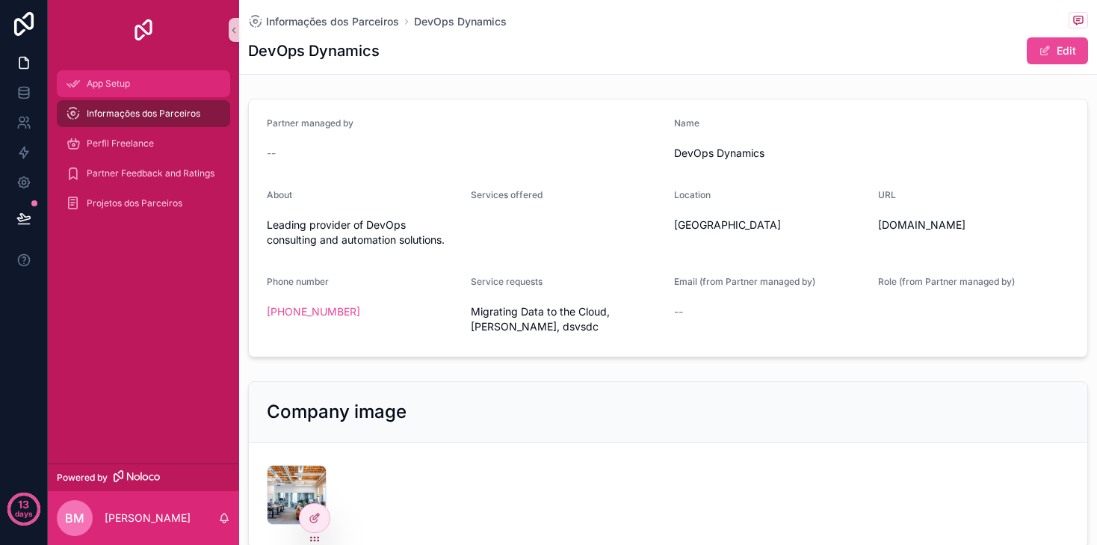
click at [141, 85] on div "App Setup" at bounding box center [143, 84] width 155 height 24
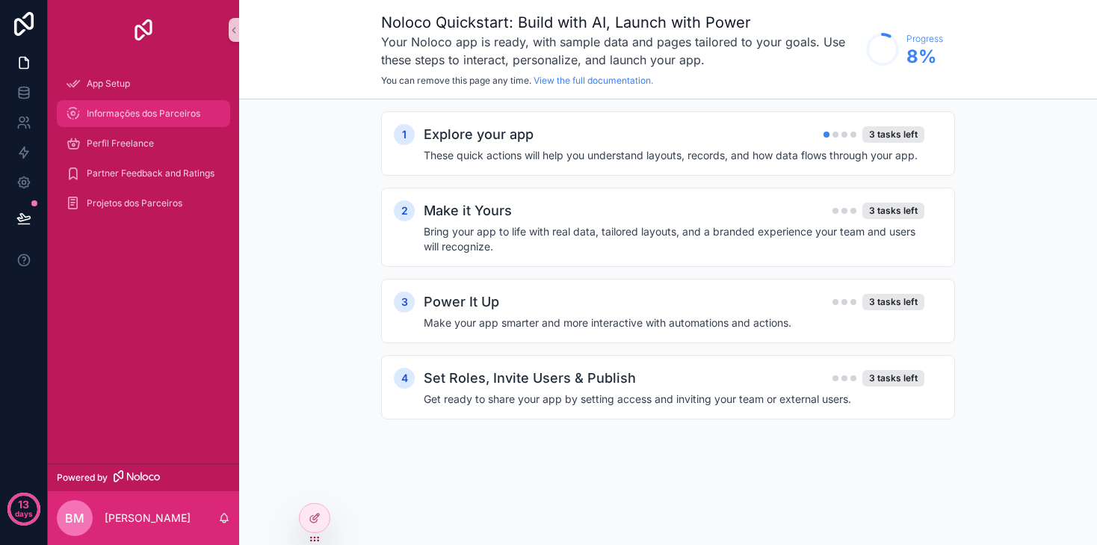
click at [90, 111] on span "Informações dos Parceiros" at bounding box center [144, 114] width 114 height 12
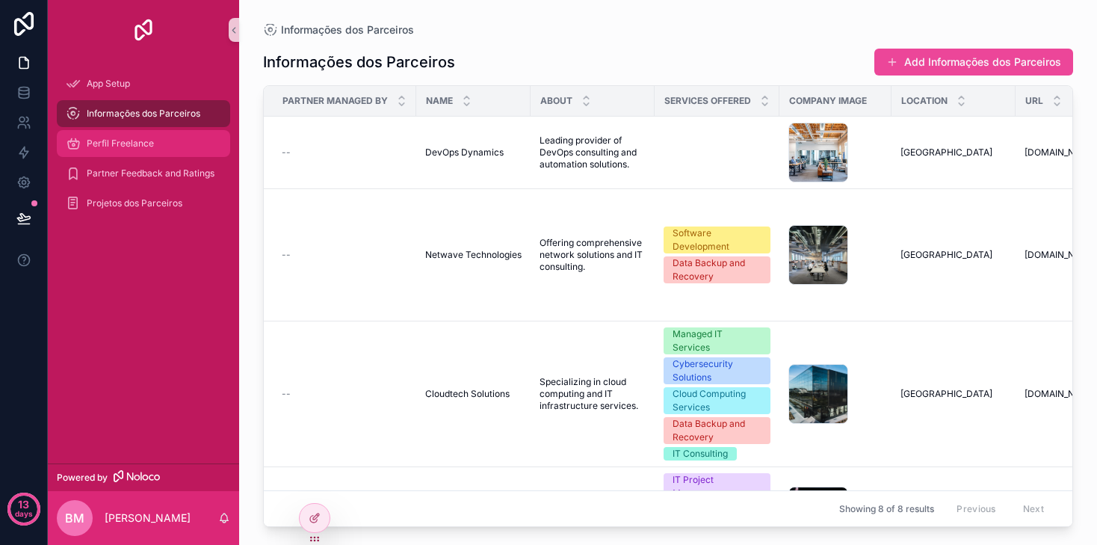
click at [107, 154] on div "Perfil Freelance" at bounding box center [143, 143] width 155 height 24
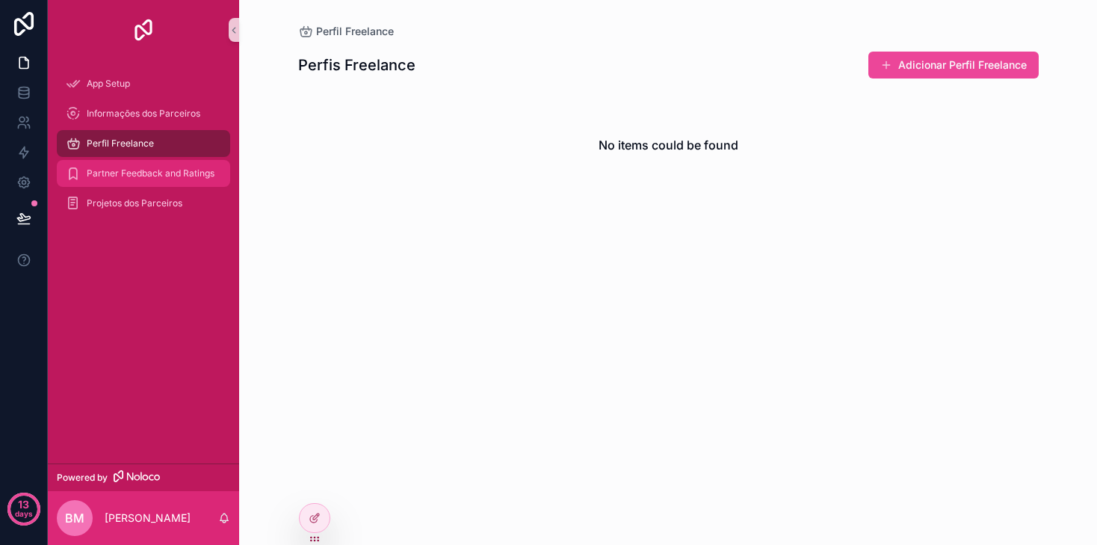
click at [107, 181] on div "Partner Feedback and Ratings" at bounding box center [143, 173] width 155 height 24
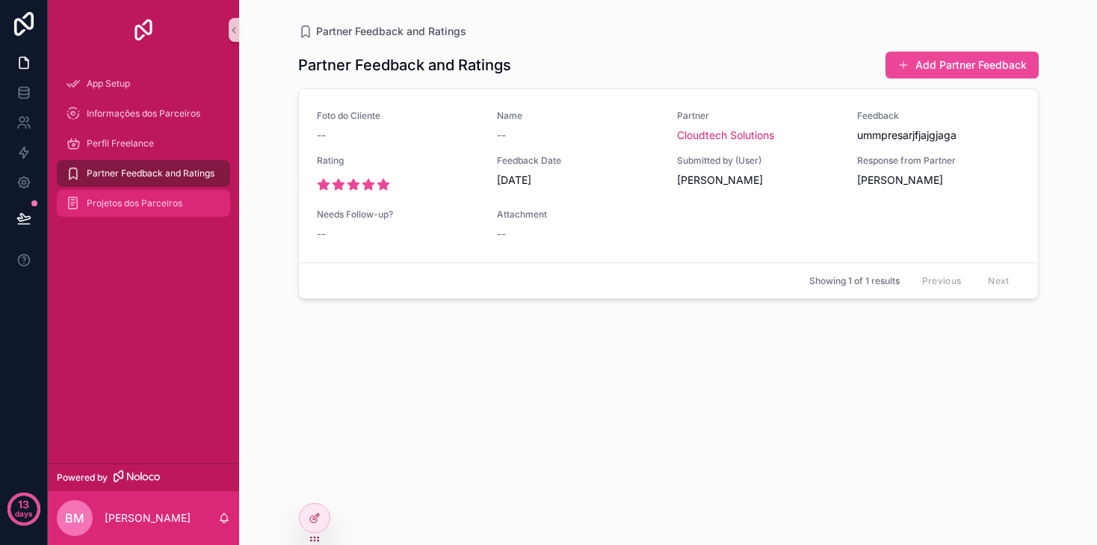
click at [115, 208] on span "Projetos dos Parceiros" at bounding box center [135, 203] width 96 height 12
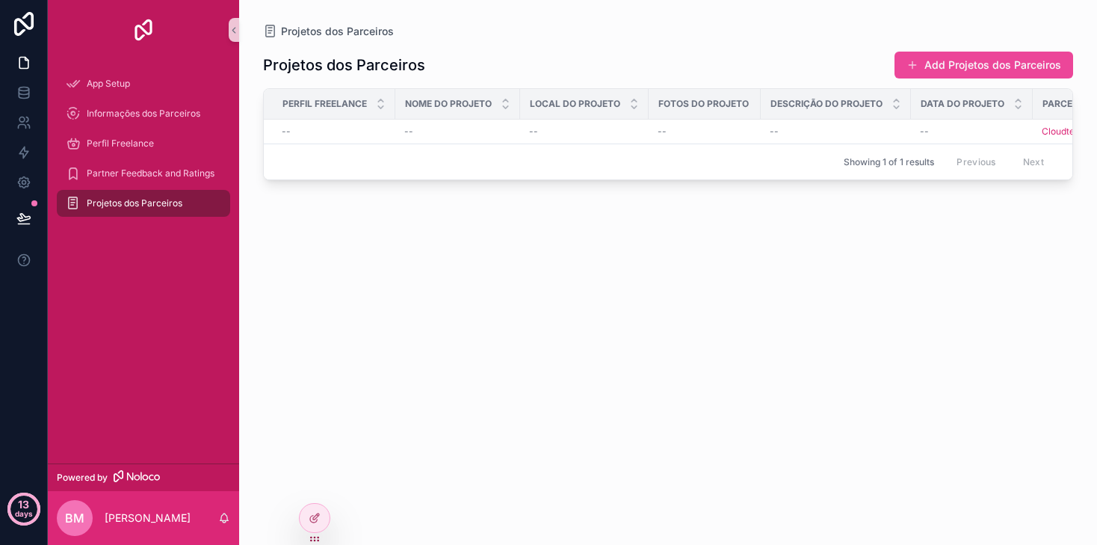
click at [34, 515] on circle at bounding box center [24, 509] width 30 height 30
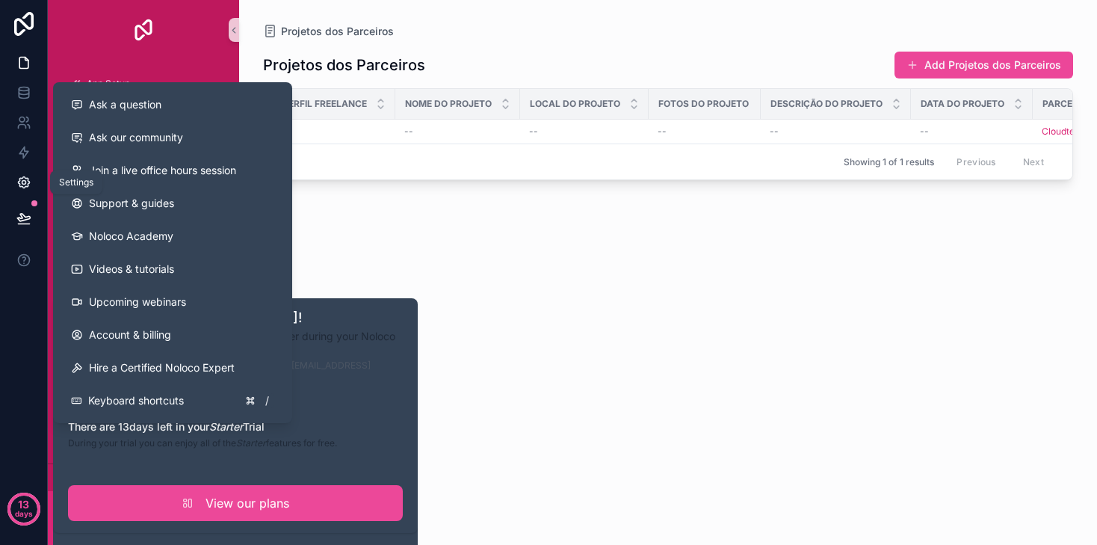
click at [22, 184] on icon at bounding box center [23, 182] width 15 height 15
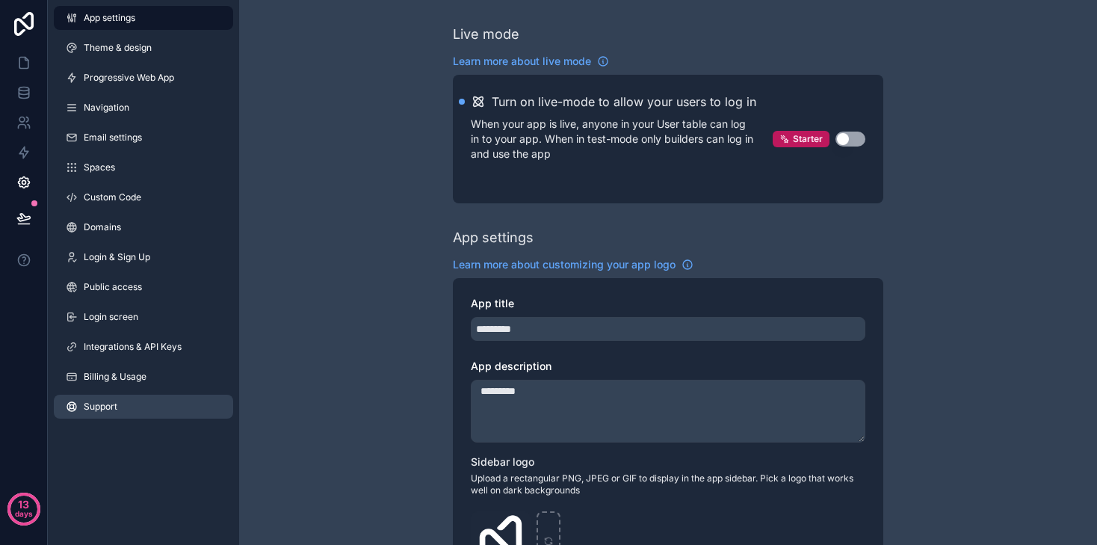
click at [119, 400] on link "Support" at bounding box center [143, 406] width 179 height 24
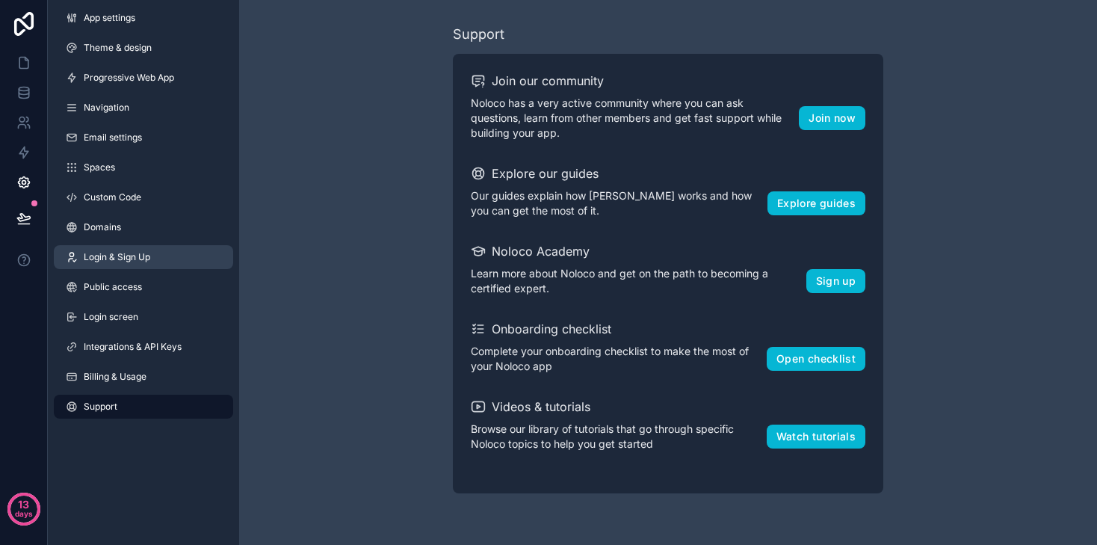
click at [135, 257] on span "Login & Sign Up" at bounding box center [117, 257] width 66 height 12
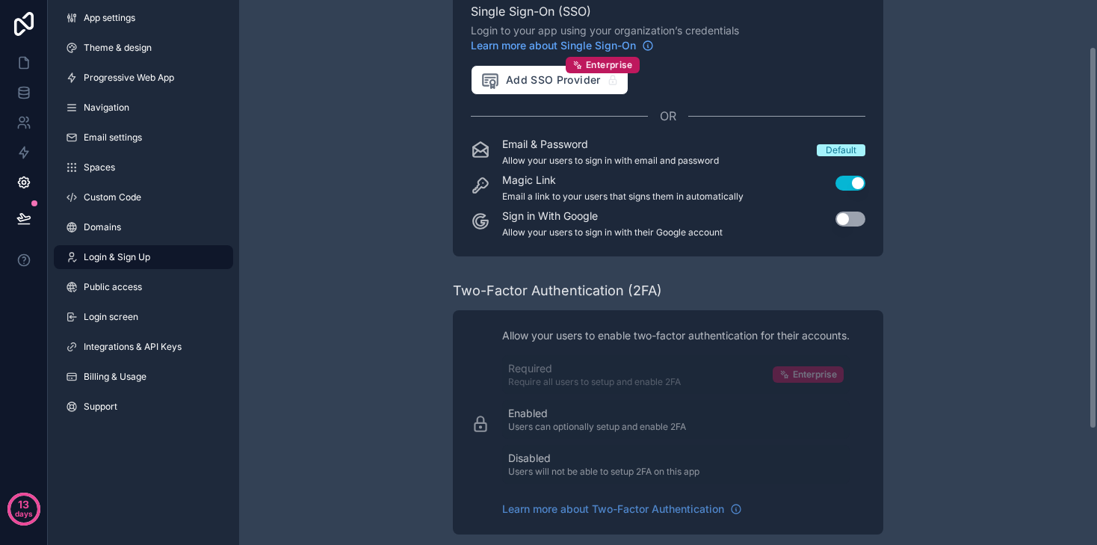
scroll to position [63, 0]
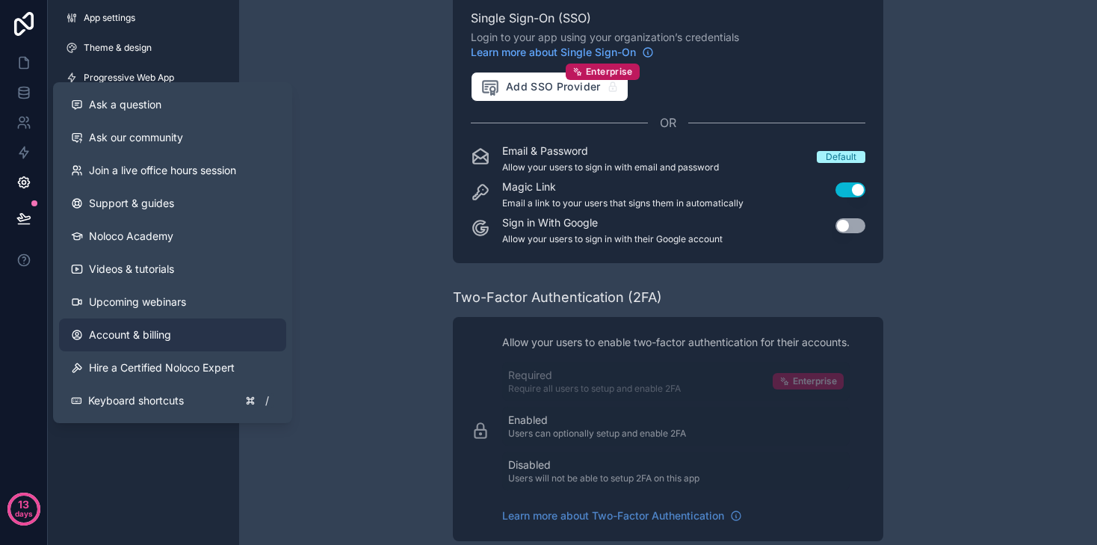
click at [133, 346] on link "Account & billing" at bounding box center [172, 334] width 227 height 33
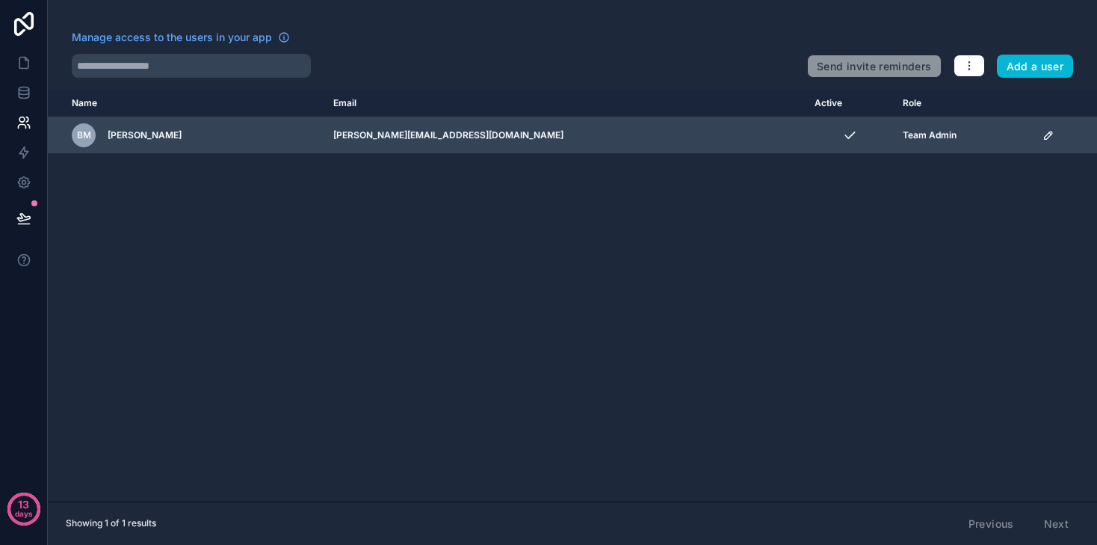
click at [1042, 137] on icon "scrollable content" at bounding box center [1048, 135] width 12 height 12
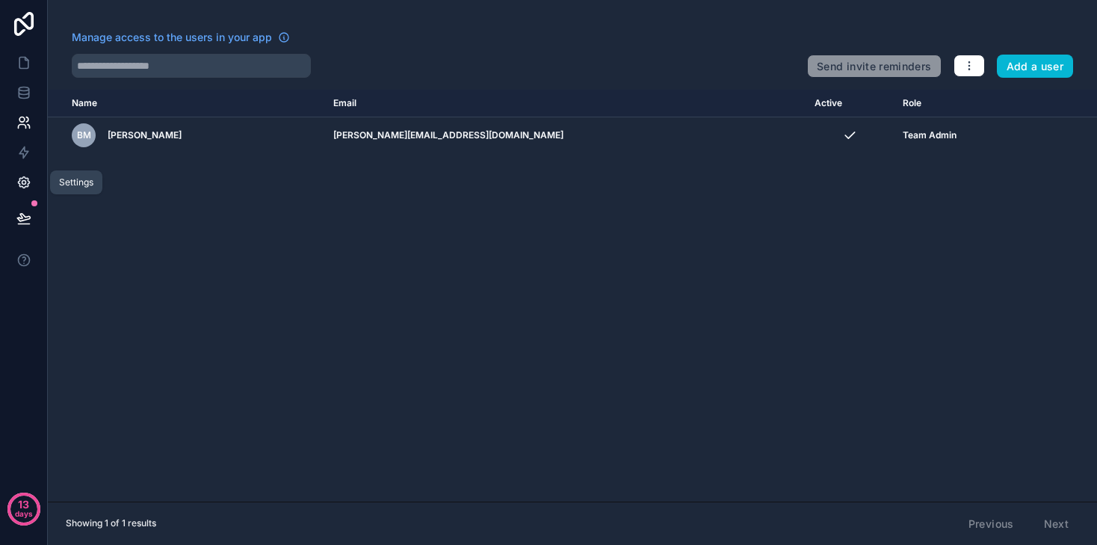
click at [22, 184] on icon at bounding box center [24, 183] width 4 height 4
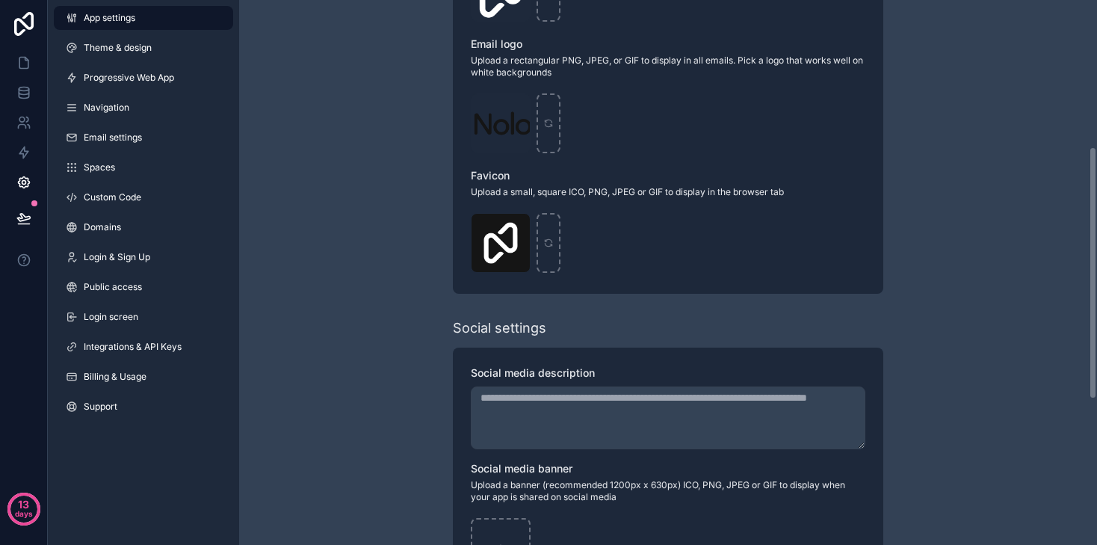
scroll to position [627, 0]
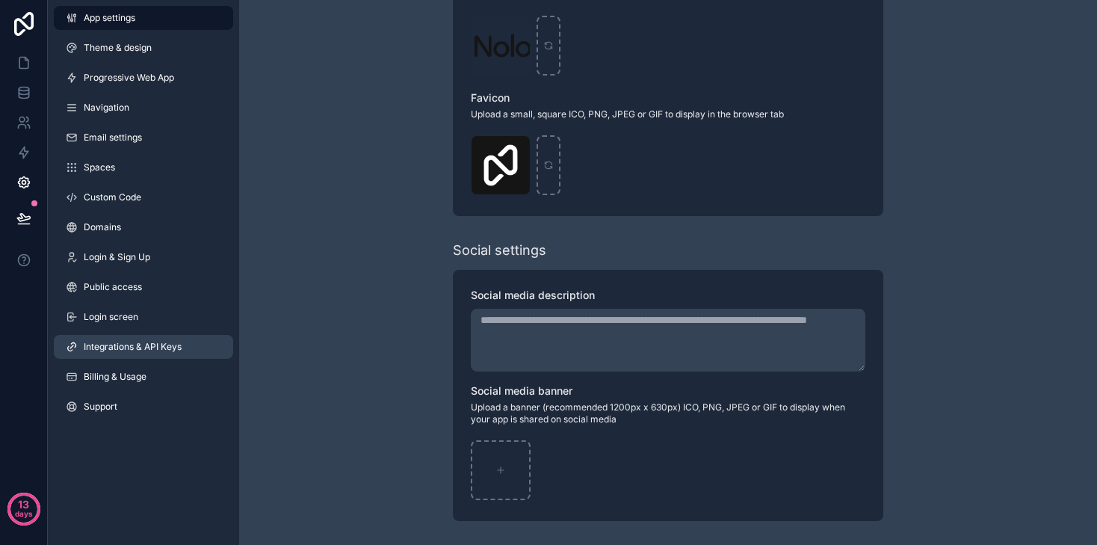
click at [118, 347] on span "Integrations & API Keys" at bounding box center [133, 347] width 98 height 12
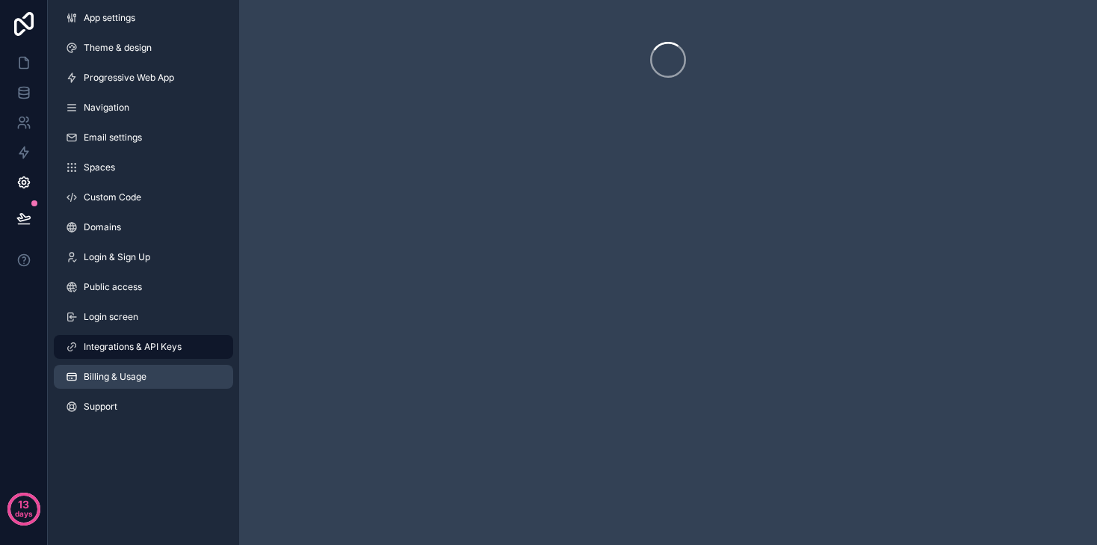
click at [126, 377] on span "Billing & Usage" at bounding box center [115, 376] width 63 height 12
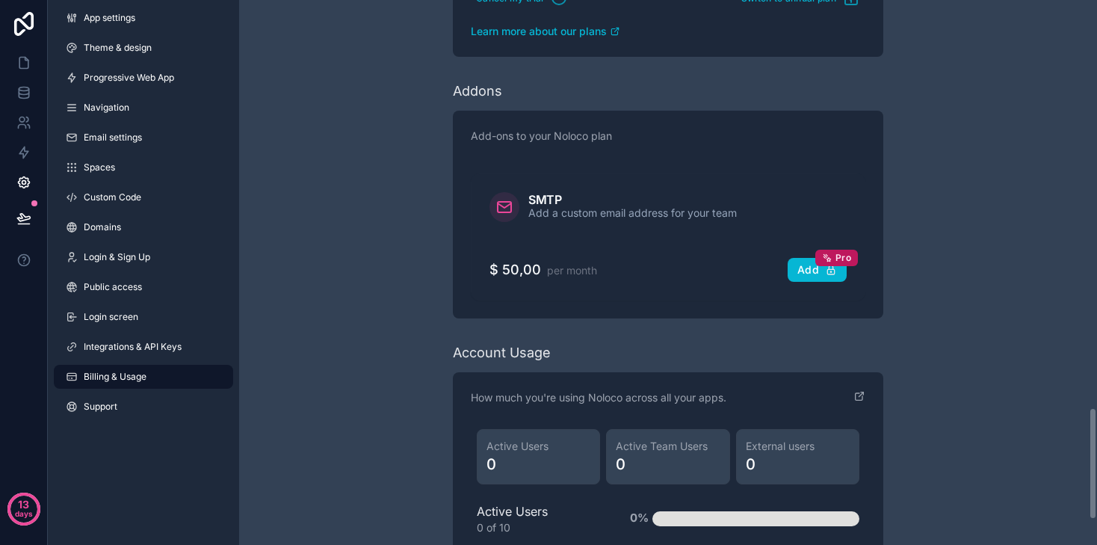
scroll to position [2090, 0]
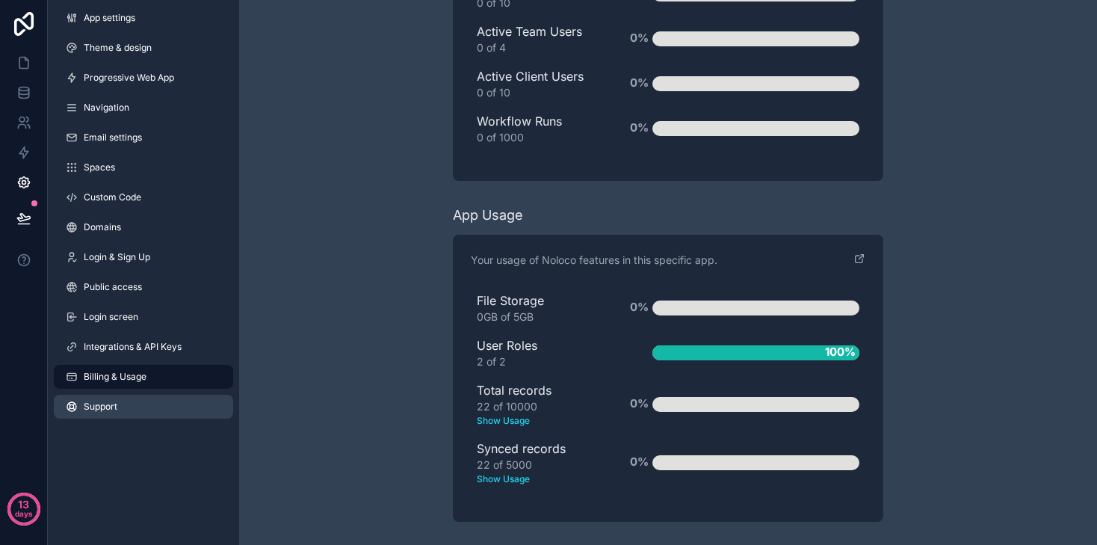
click at [157, 403] on link "Support" at bounding box center [143, 406] width 179 height 24
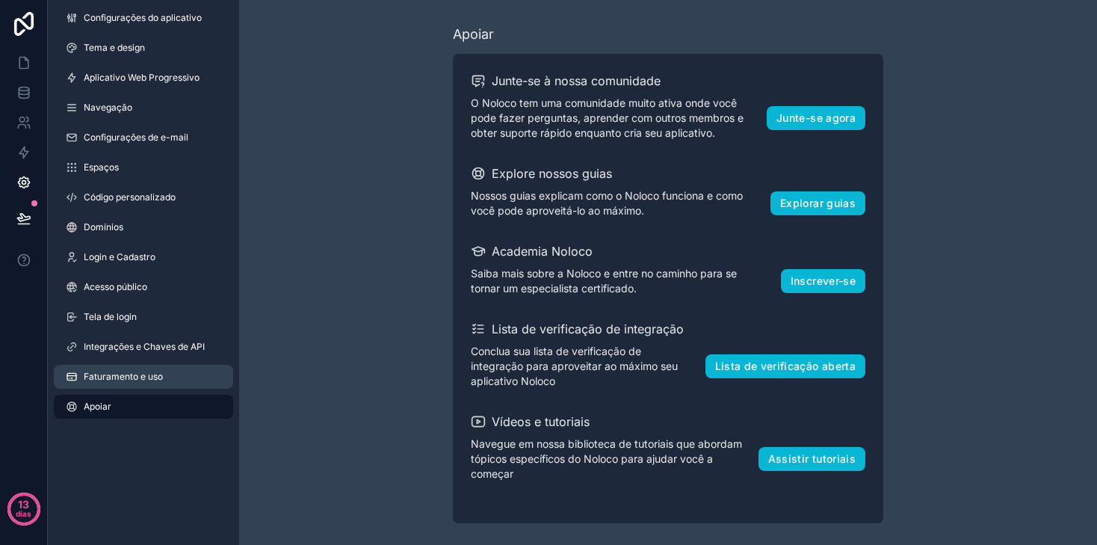
click at [133, 381] on font "Faturamento e uso" at bounding box center [123, 375] width 79 height 11
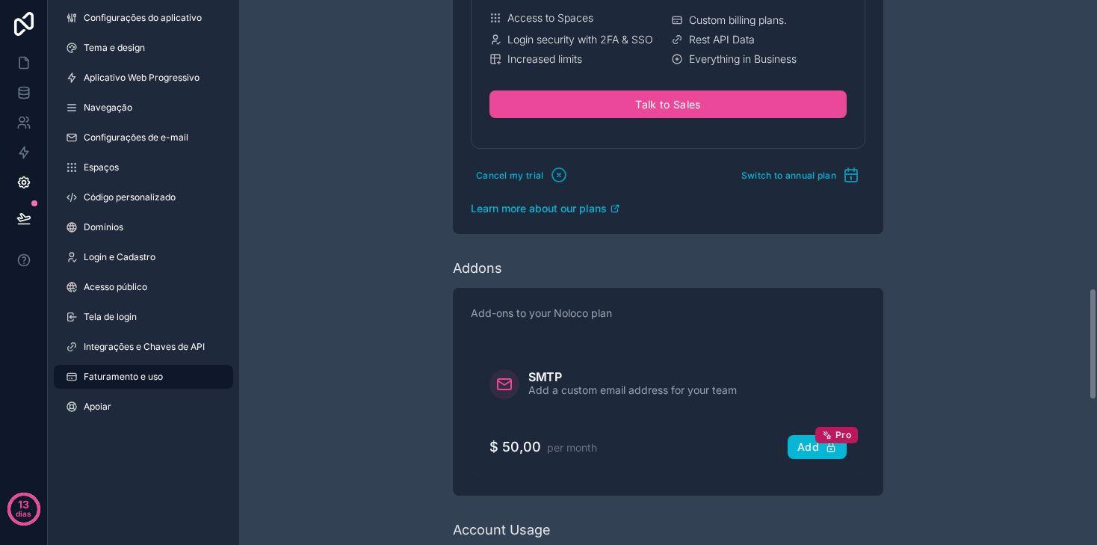
scroll to position [1391, 0]
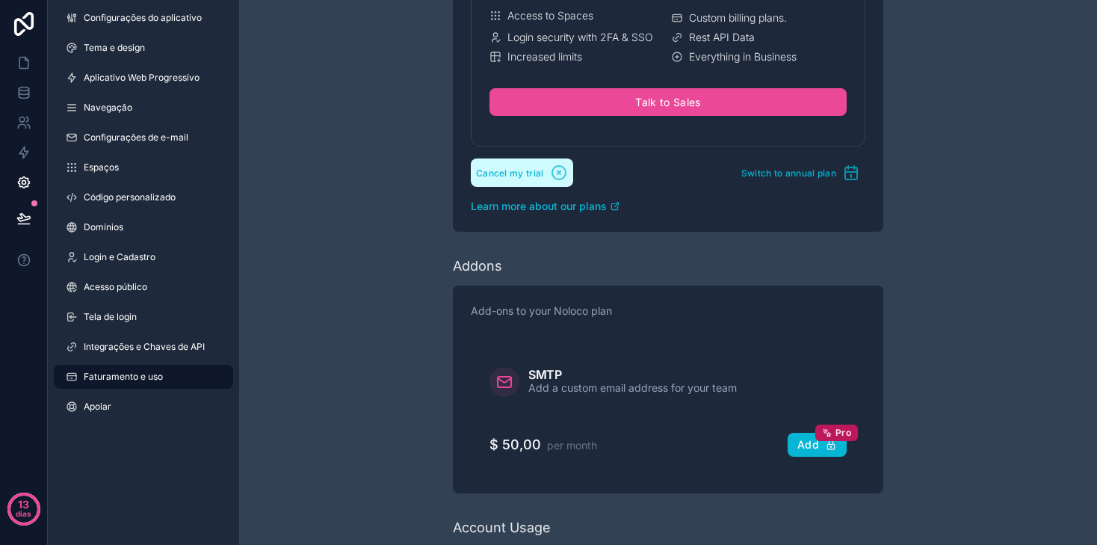
click at [513, 176] on span "Cancel my trial" at bounding box center [510, 172] width 68 height 11
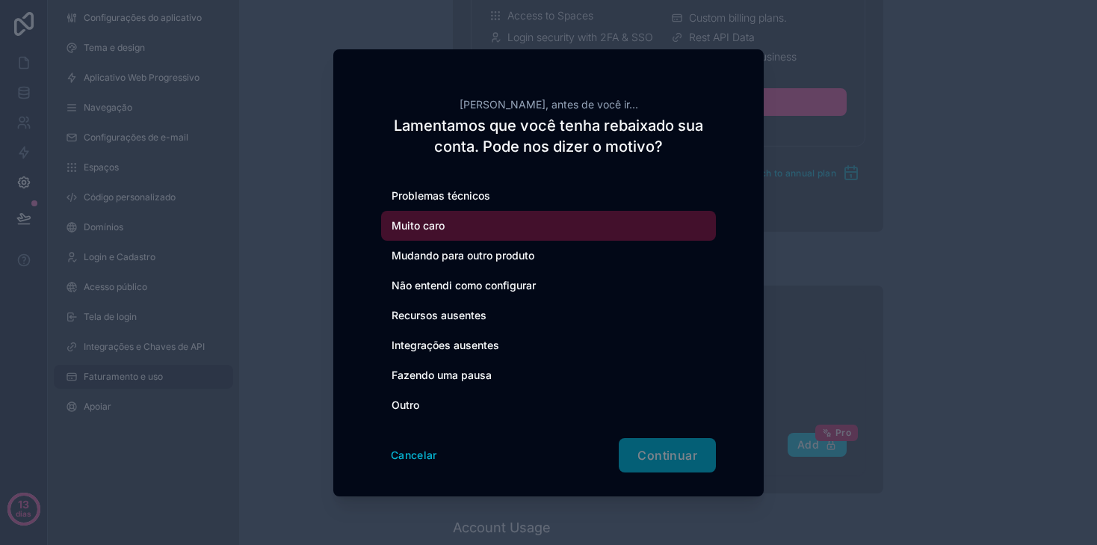
click at [436, 226] on font "Muito caro" at bounding box center [417, 225] width 53 height 13
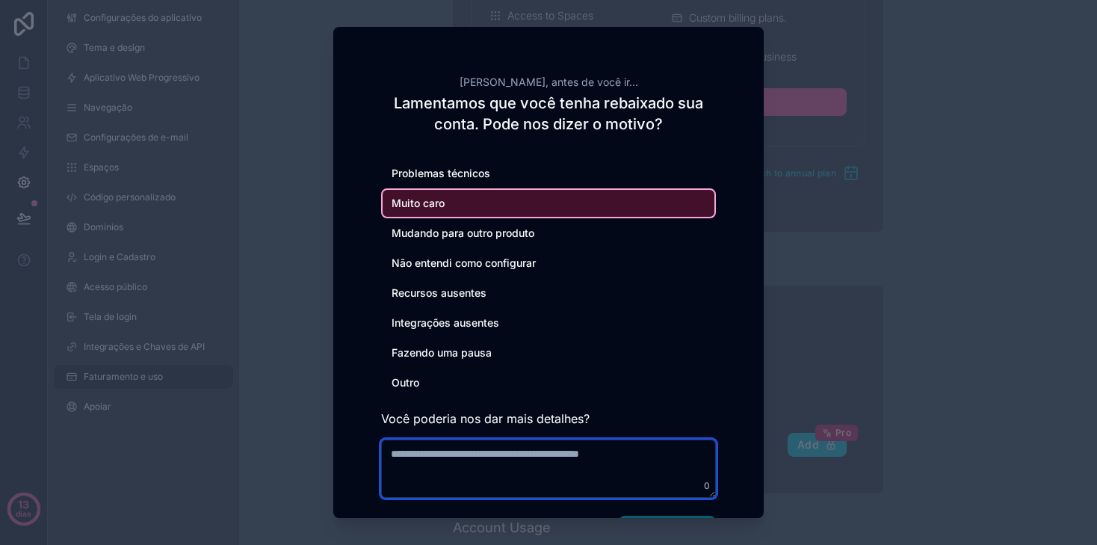
click at [565, 471] on textarea at bounding box center [548, 468] width 335 height 58
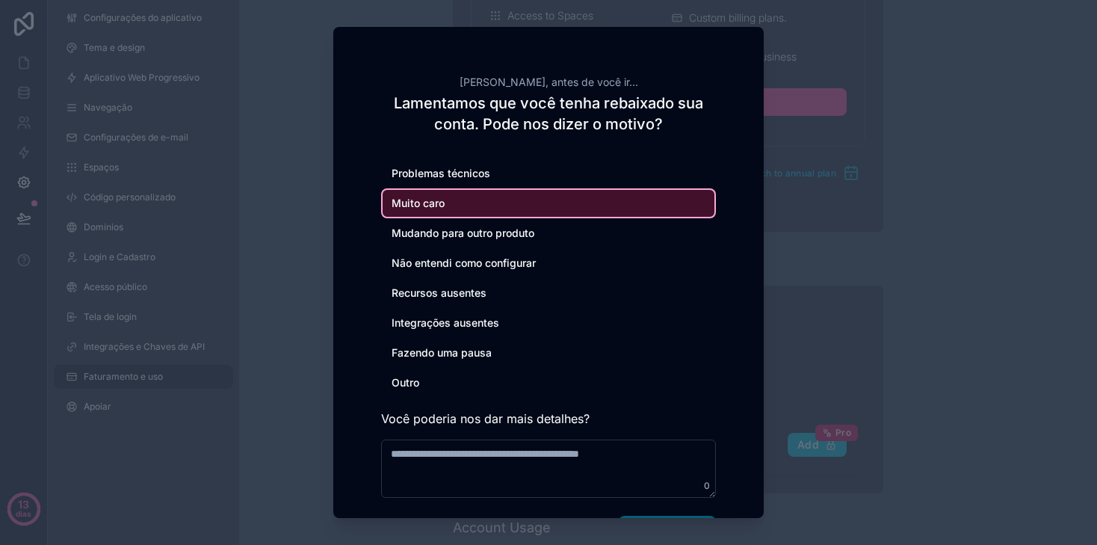
click at [693, 521] on div at bounding box center [548, 272] width 1097 height 545
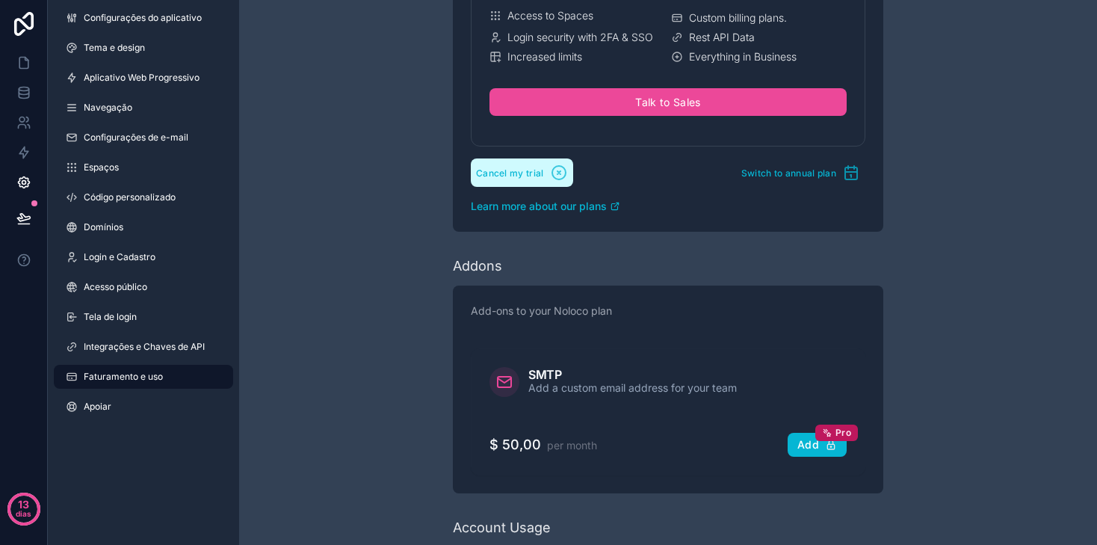
click at [565, 178] on icon "conteúdo rolável" at bounding box center [559, 173] width 18 height 18
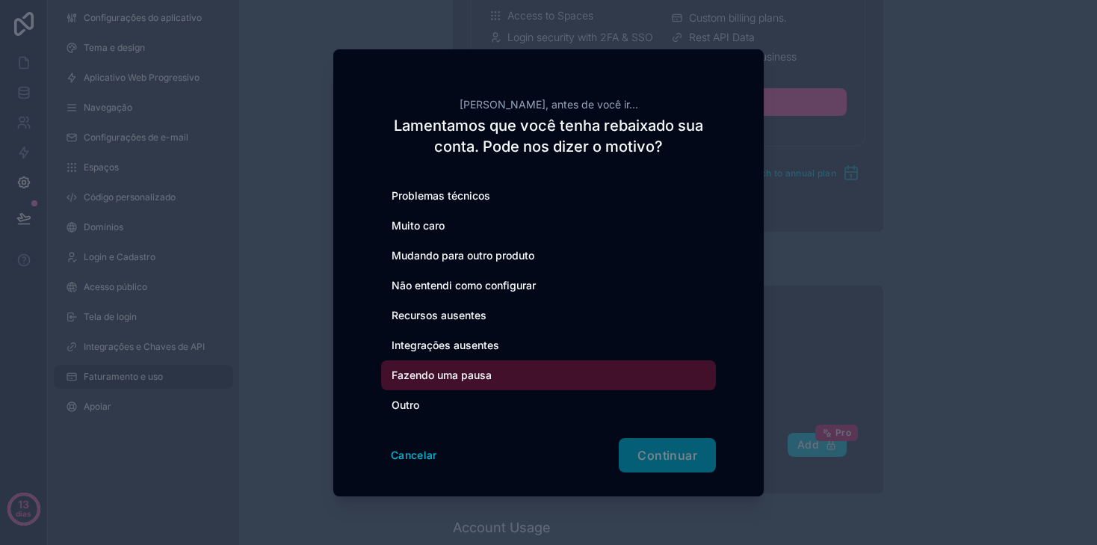
click at [459, 370] on font "Fazendo uma pausa" at bounding box center [441, 374] width 100 height 13
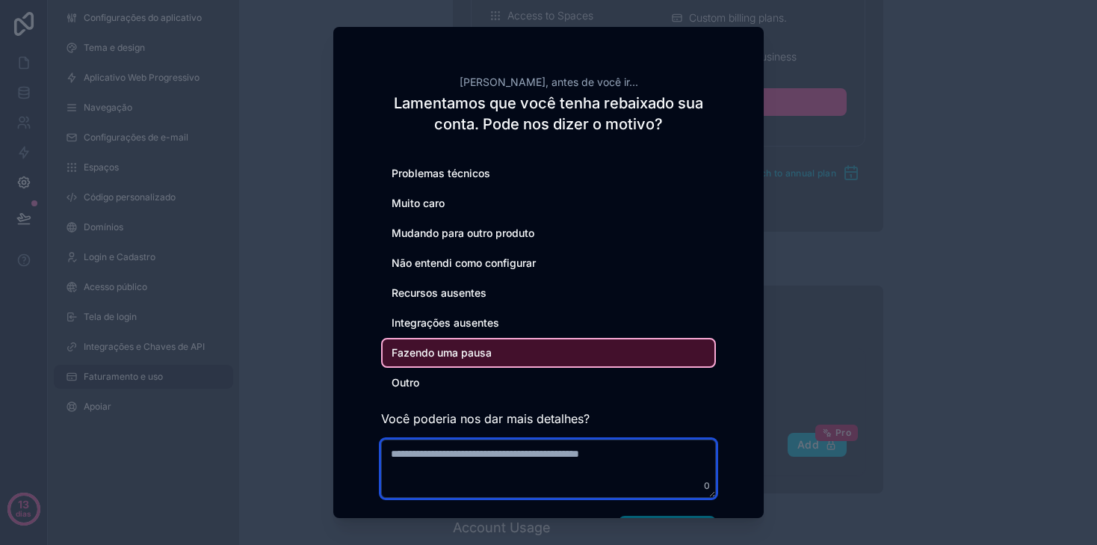
click at [530, 442] on textarea at bounding box center [548, 468] width 335 height 58
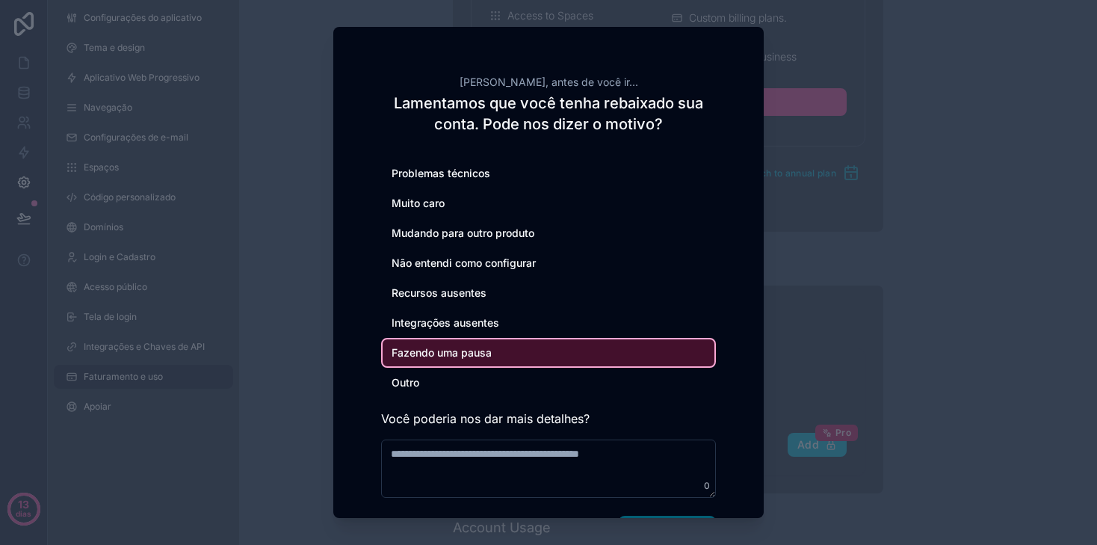
click at [647, 523] on div at bounding box center [548, 272] width 1097 height 545
click at [647, 522] on div "Account Usage" at bounding box center [668, 527] width 430 height 21
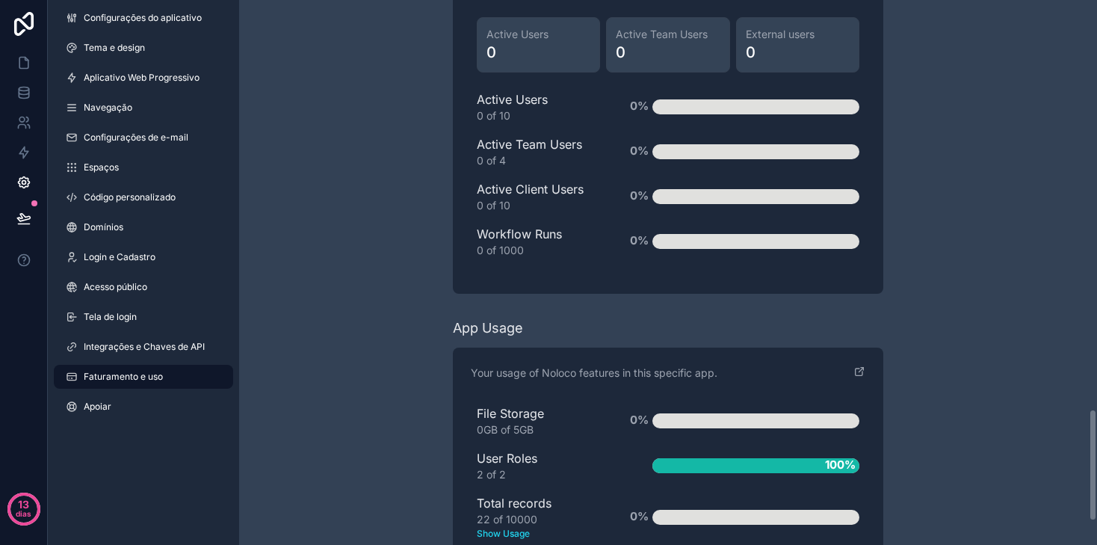
scroll to position [2090, 0]
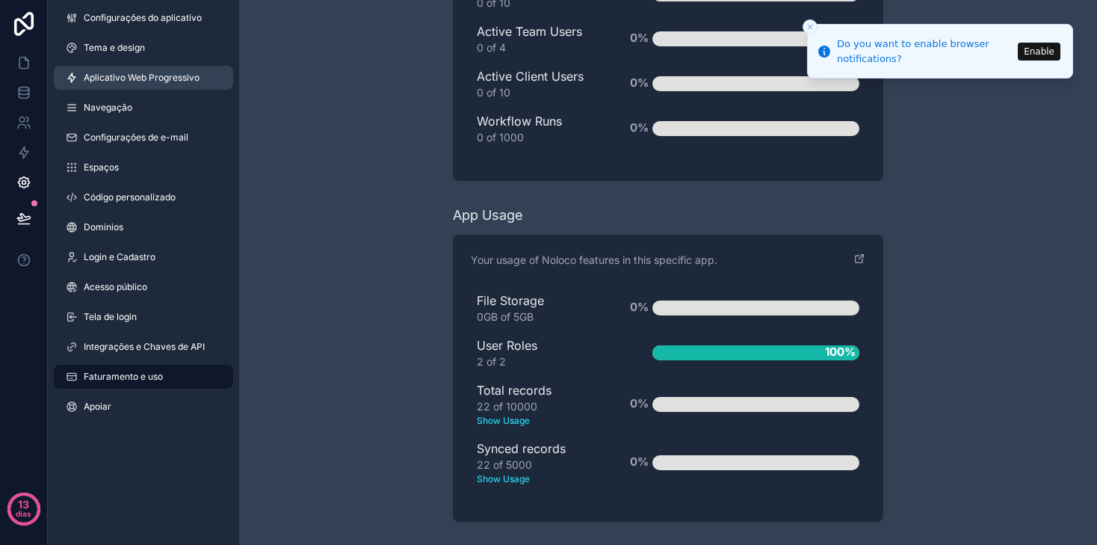
click at [124, 78] on font "Aplicativo Web Progressivo" at bounding box center [142, 77] width 116 height 11
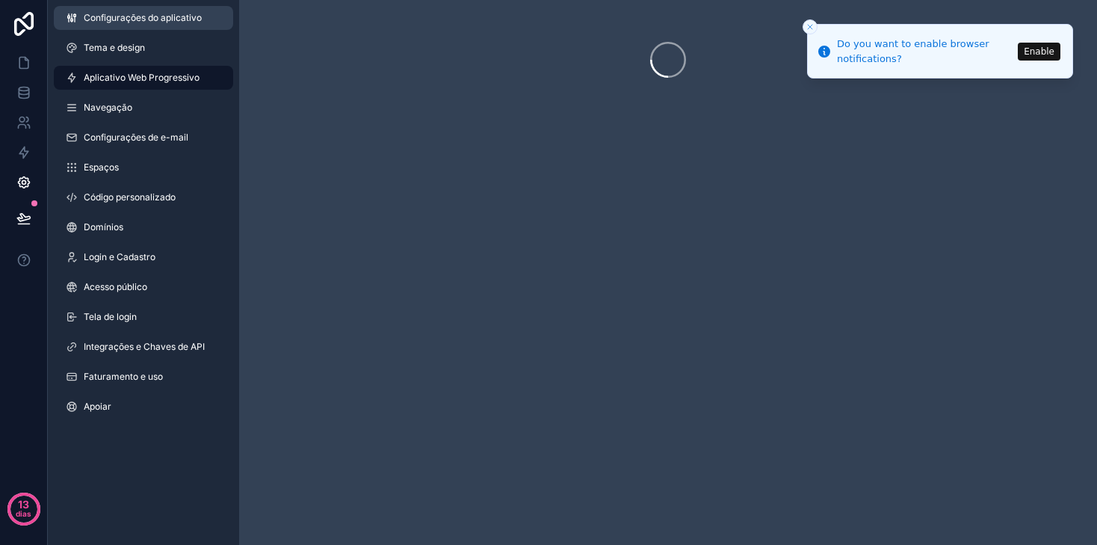
click at [156, 26] on link "Configurações do aplicativo" at bounding box center [143, 18] width 179 height 24
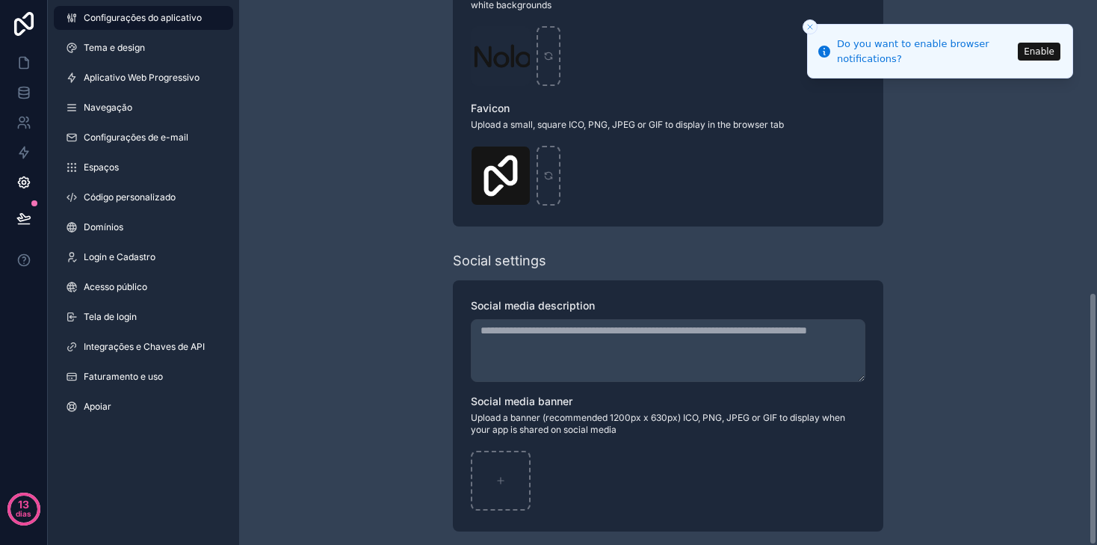
scroll to position [627, 0]
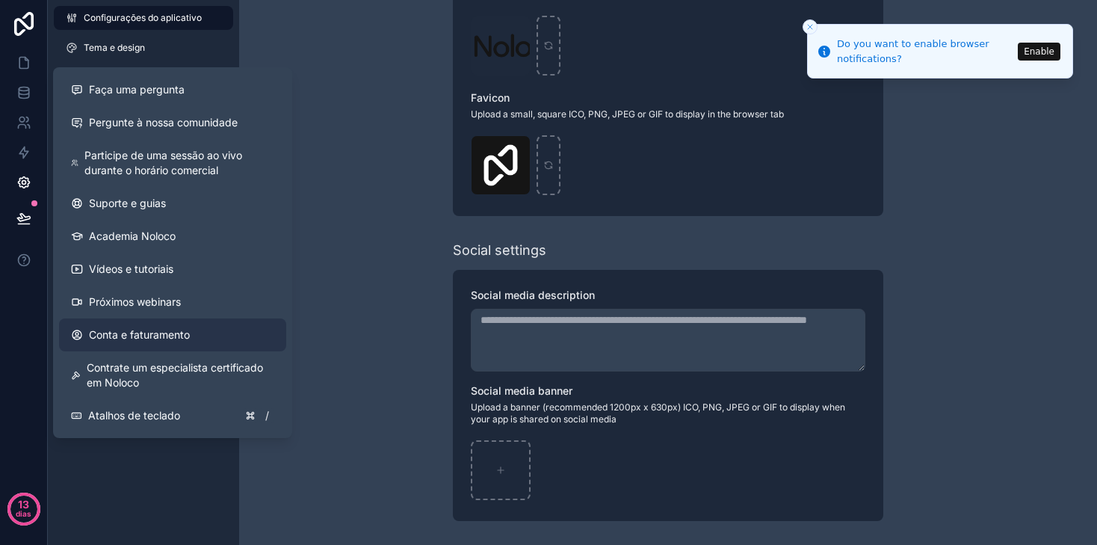
click at [125, 336] on font "Conta e faturamento" at bounding box center [139, 334] width 101 height 13
